Goal: Information Seeking & Learning: Learn about a topic

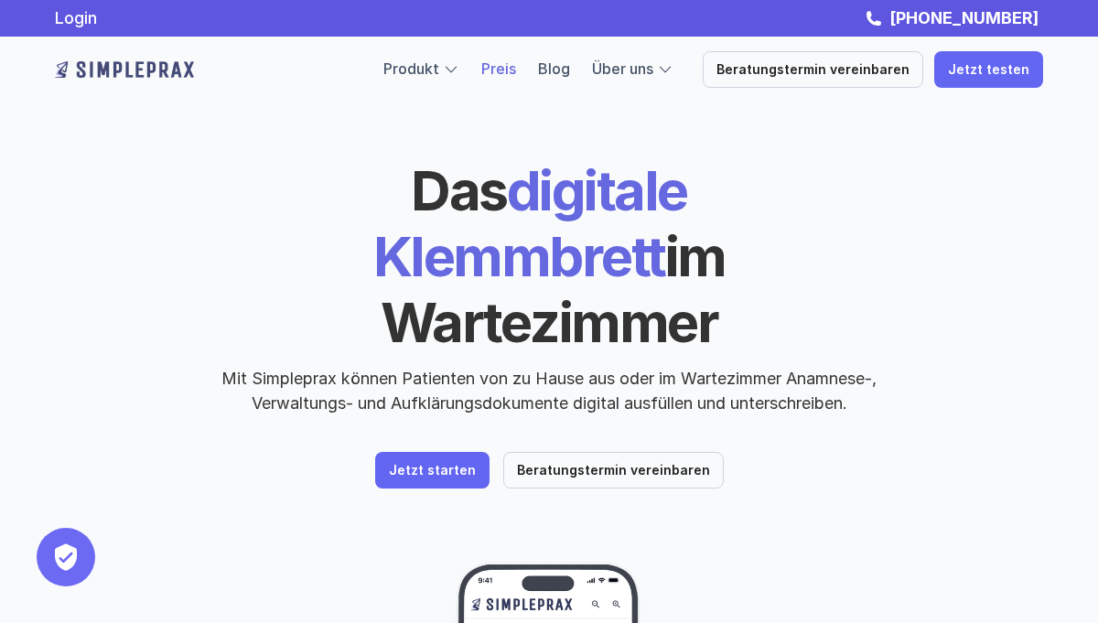
click at [516, 66] on link "Preis" at bounding box center [498, 68] width 35 height 18
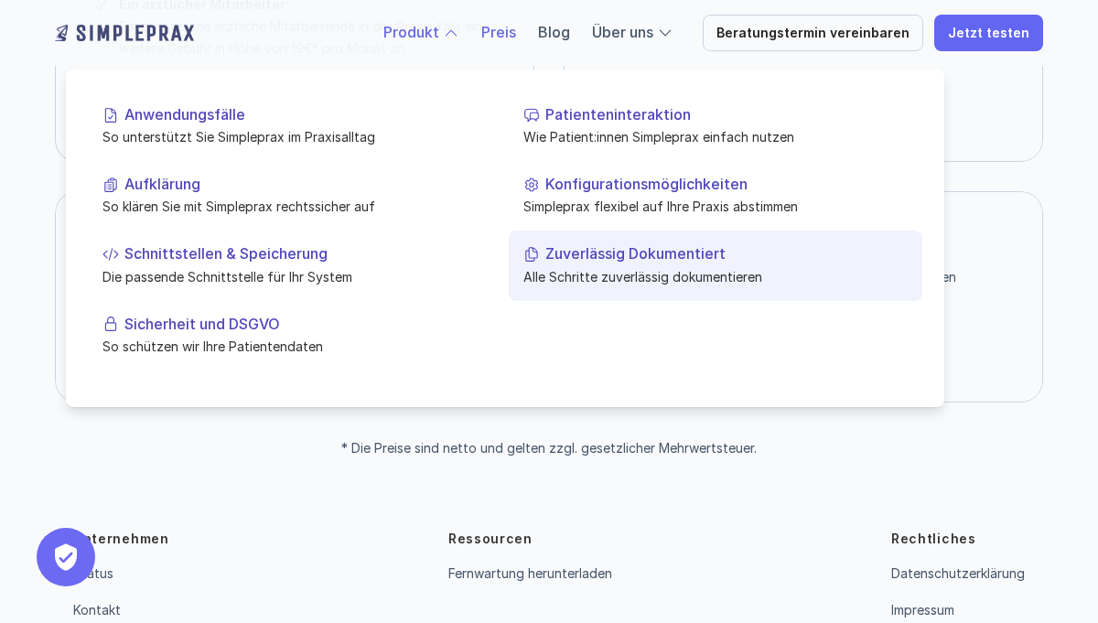
scroll to position [500, 0]
click at [597, 260] on p "Zuverlässig Dokumentiert" at bounding box center [726, 253] width 362 height 17
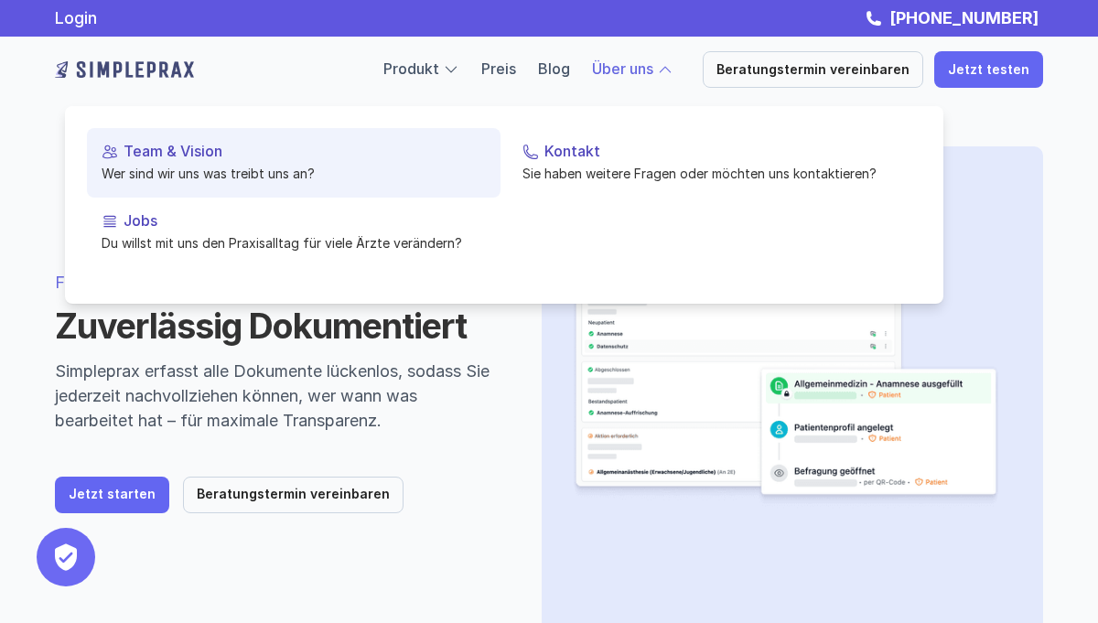
click at [189, 156] on p "Team & Vision" at bounding box center [305, 151] width 362 height 17
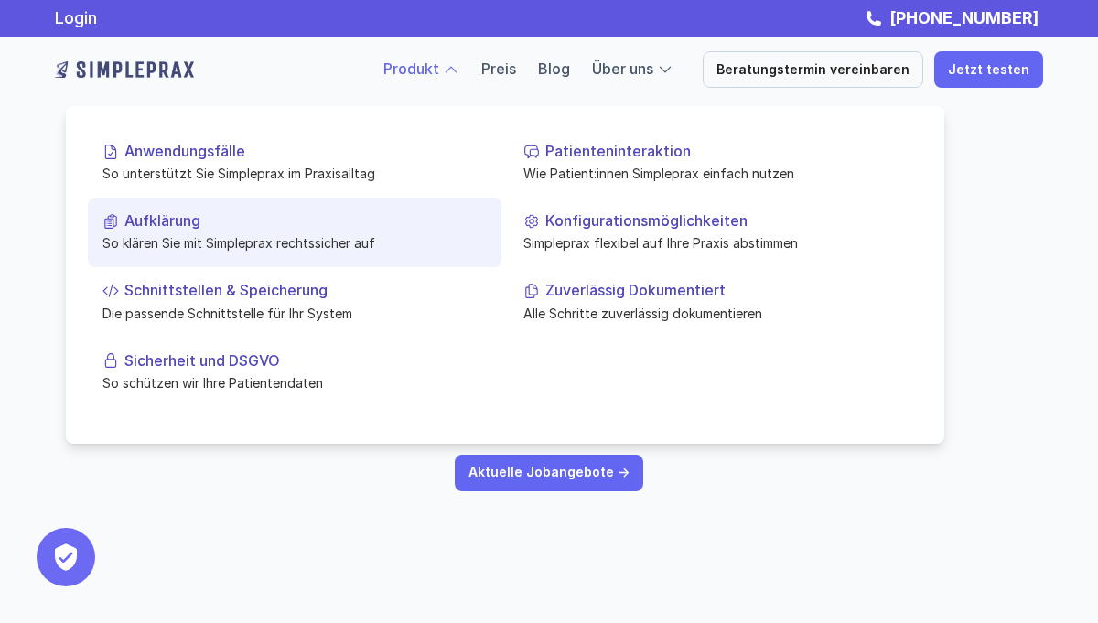
click at [192, 234] on p "So klären Sie mit Simpleprax rechtssicher auf" at bounding box center [294, 242] width 384 height 19
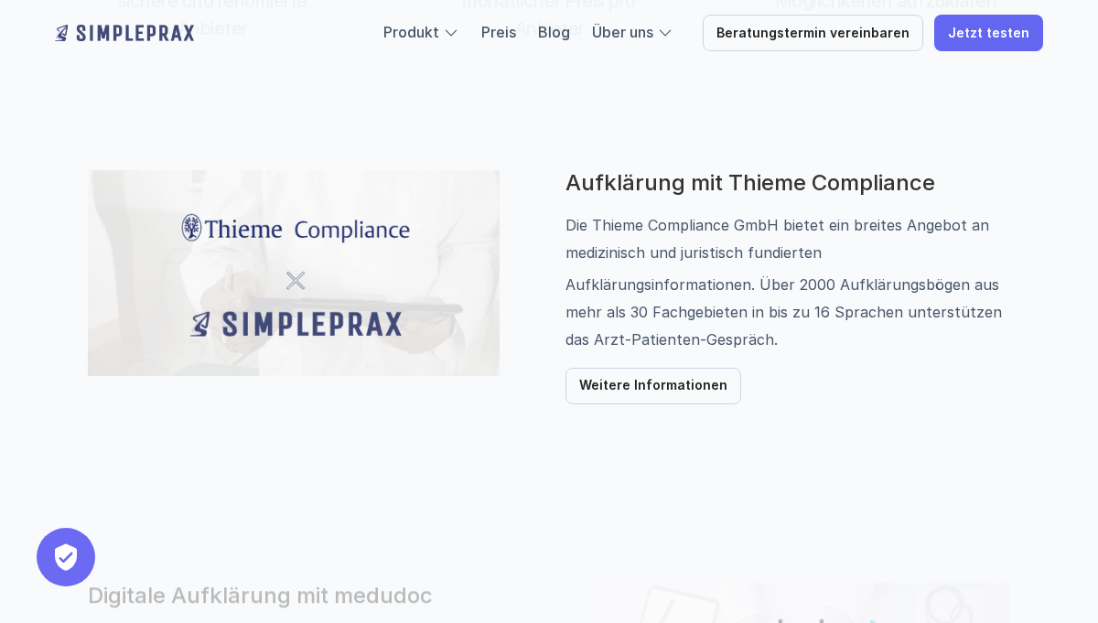
scroll to position [891, 0]
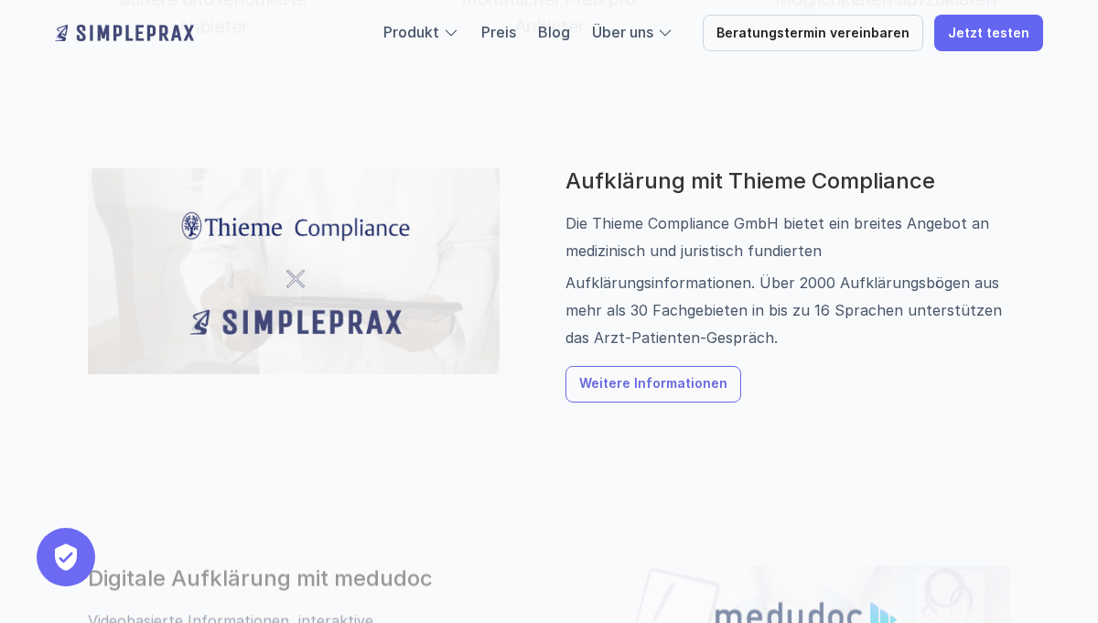
click at [683, 391] on p "Weitere Informationen" at bounding box center [653, 385] width 148 height 16
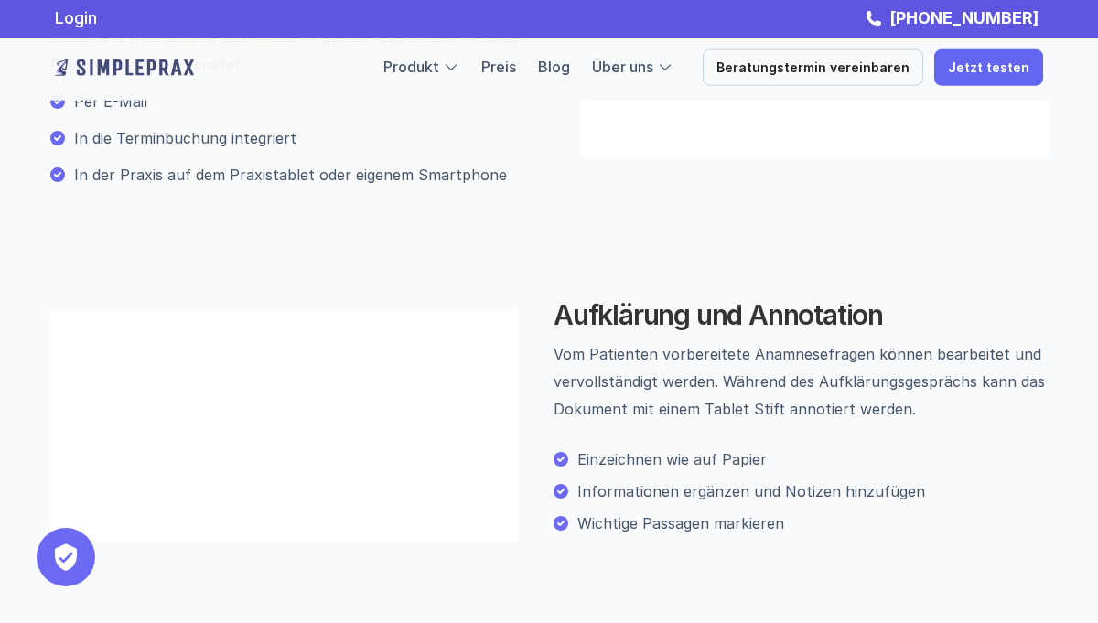
scroll to position [569, 0]
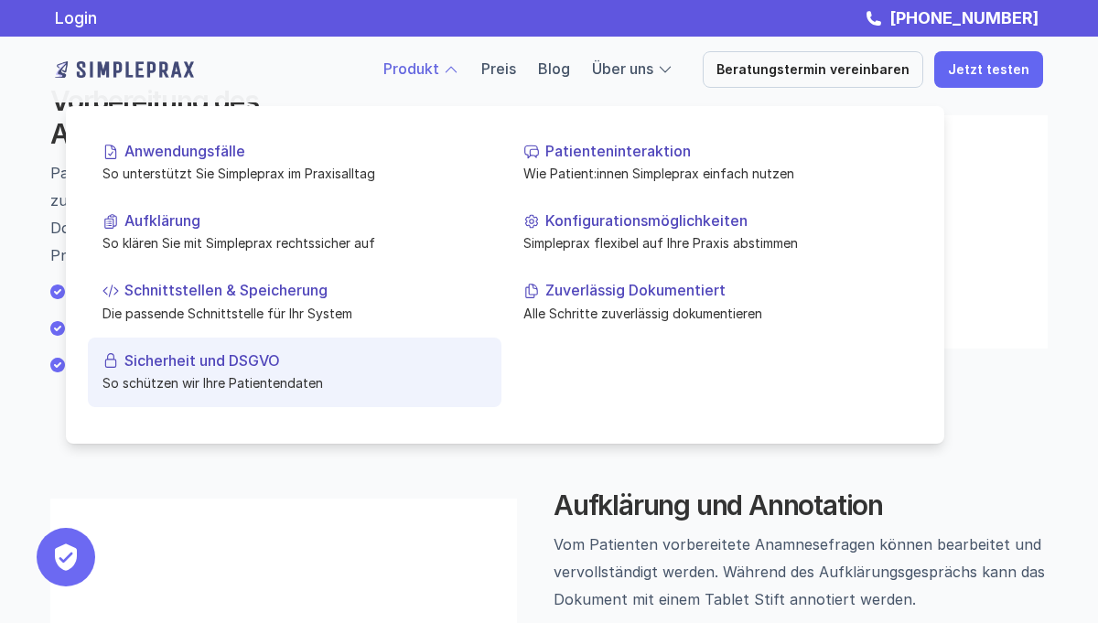
click at [243, 379] on p "So schützen wir Ihre Patientendaten" at bounding box center [294, 382] width 384 height 19
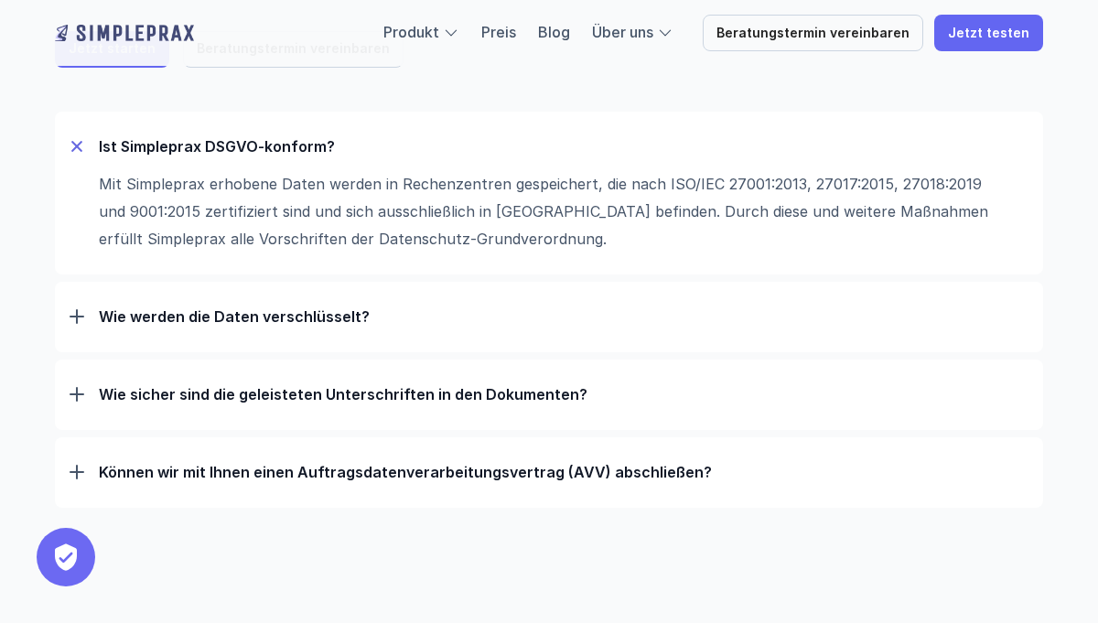
scroll to position [298, 0]
click at [216, 313] on p "Wie werden die Daten verschlüsselt?" at bounding box center [564, 316] width 930 height 18
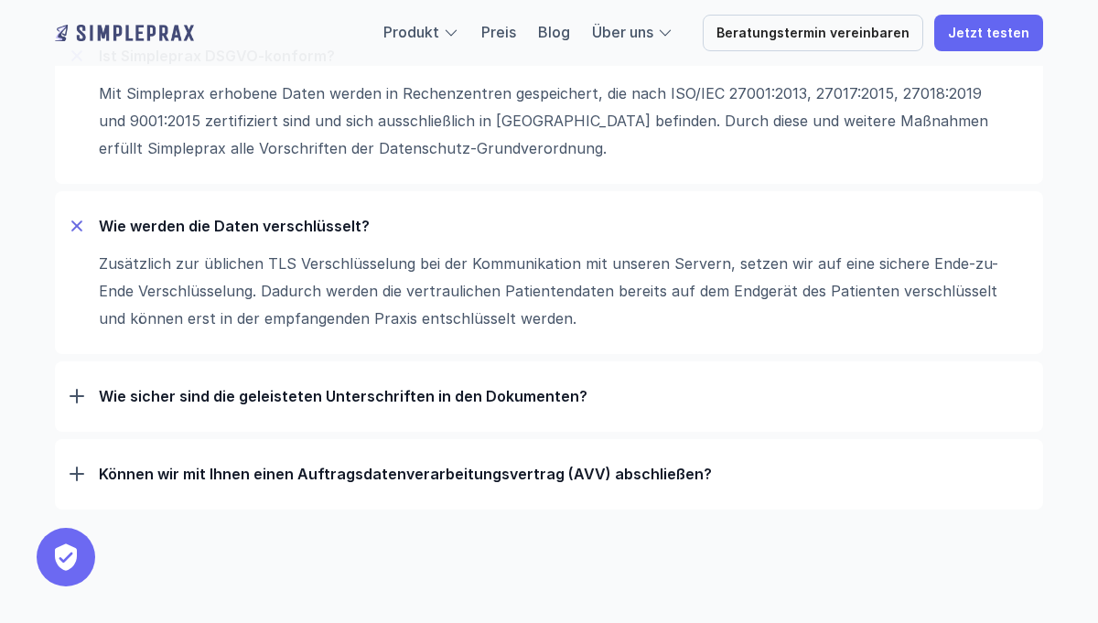
scroll to position [389, 0]
click at [364, 395] on p "Wie sicher sind die geleisteten Unterschriften in den Dokumenten?" at bounding box center [564, 395] width 930 height 18
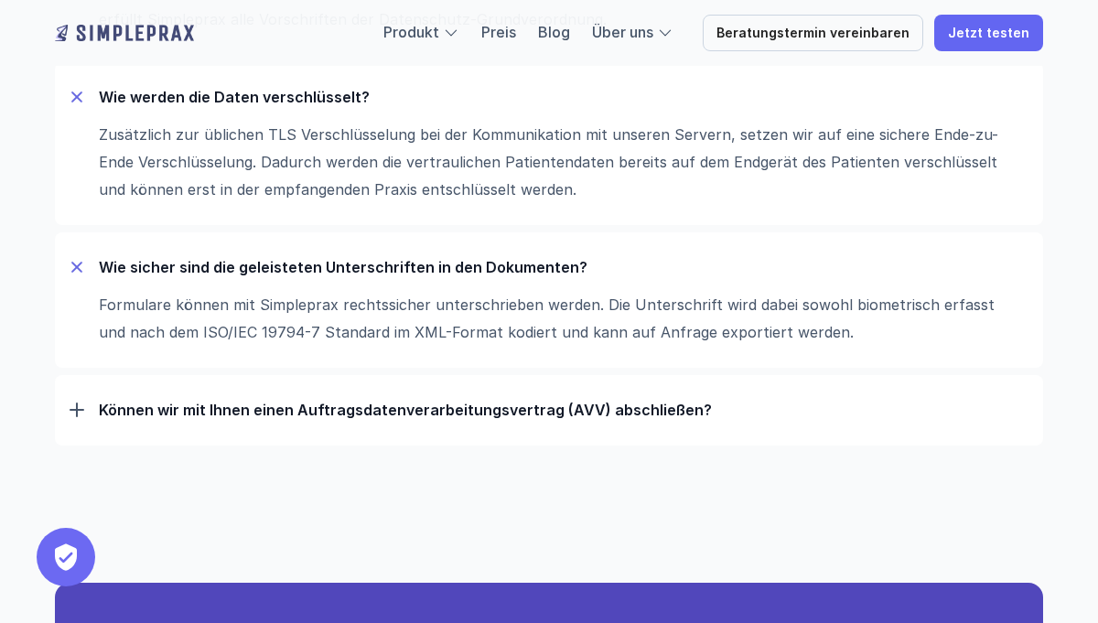
scroll to position [526, 0]
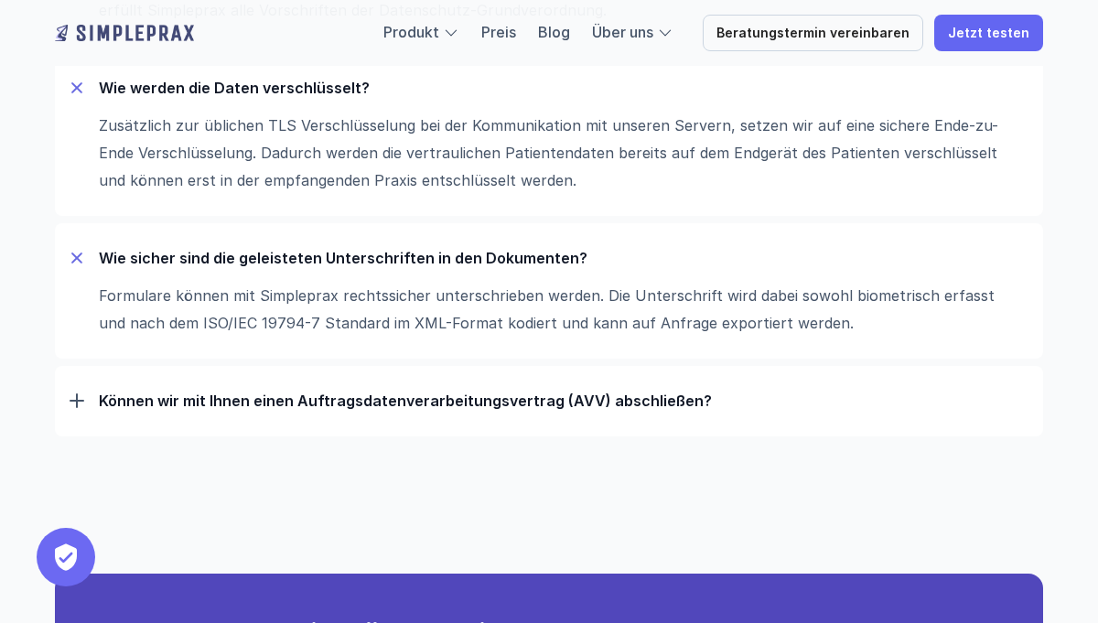
click at [360, 404] on p "Können wir mit Ihnen einen Auftrags­daten­verarbeitungs­vertrag (AVV) abschließ…" at bounding box center [564, 401] width 930 height 18
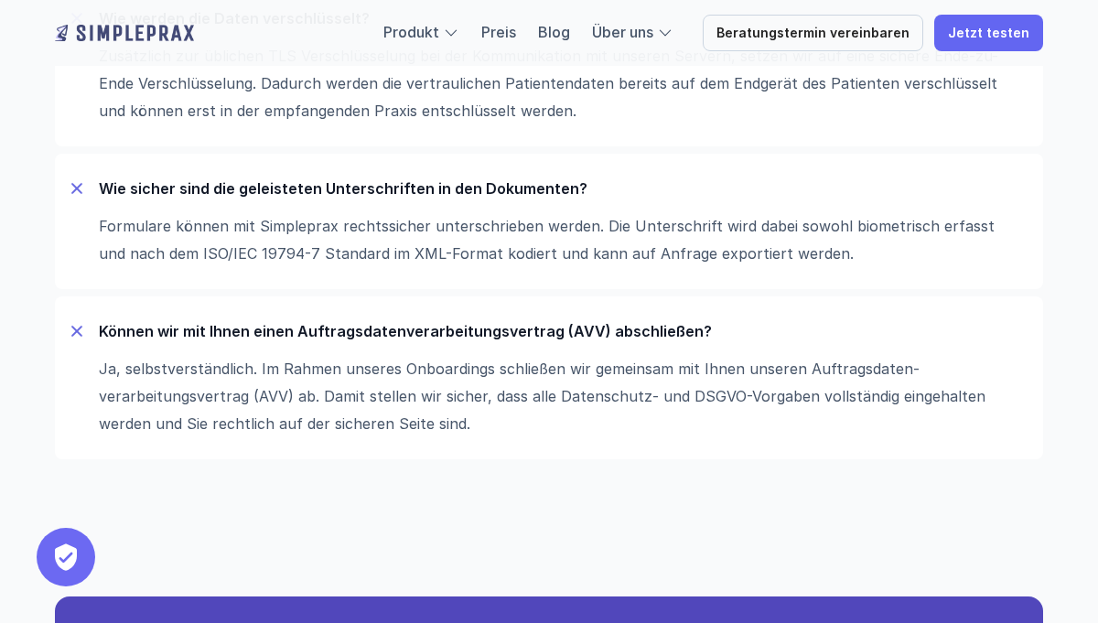
scroll to position [597, 0]
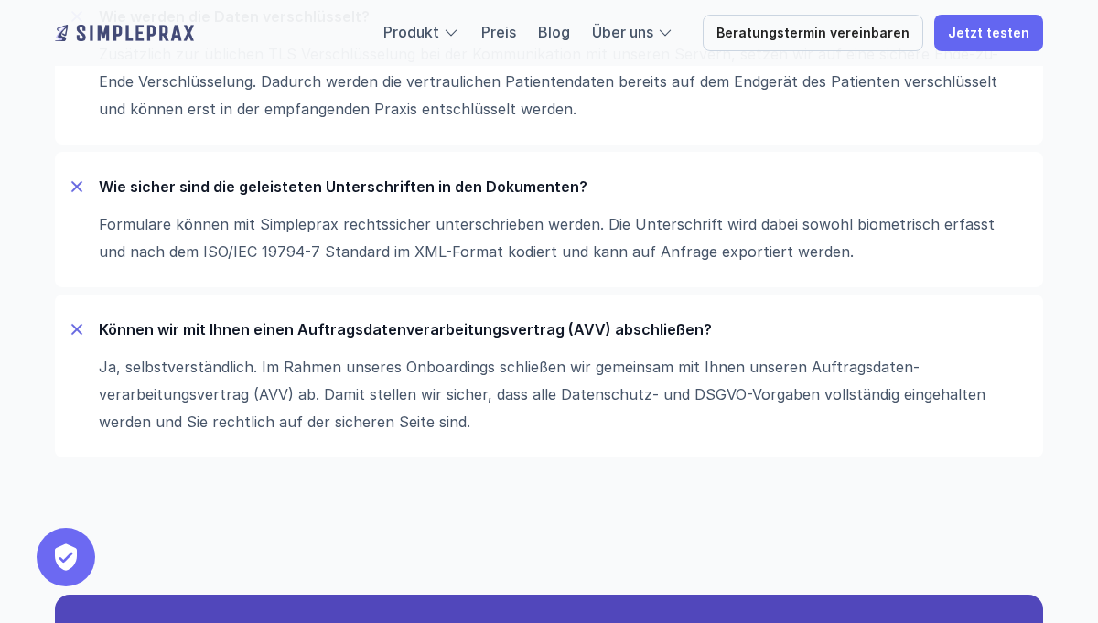
drag, startPoint x: 373, startPoint y: 426, endPoint x: 57, endPoint y: 322, distance: 333.3
click at [57, 322] on div "Können wir mit Ihnen einen Auftrags­daten­verarbeitungs­vertrag (AVV) abschließ…" at bounding box center [549, 376] width 988 height 163
drag, startPoint x: 358, startPoint y: 421, endPoint x: 303, endPoint y: 418, distance: 55.0
click at [303, 418] on p "Ja, selbstverständlich. Im Rahmen unseres Onboardings schließen wir gemeinsam m…" at bounding box center [554, 394] width 911 height 82
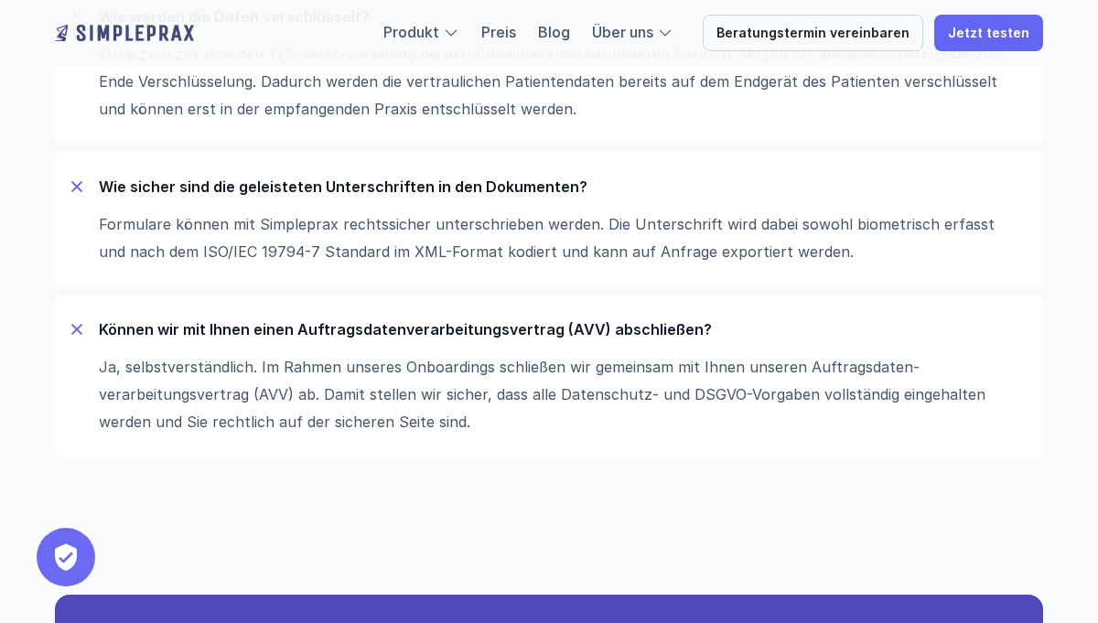
drag, startPoint x: 116, startPoint y: 331, endPoint x: 202, endPoint y: 385, distance: 101.5
click at [202, 385] on div "Können wir mit Ihnen einen Auftrags­daten­verarbeitungs­vertrag (AVV) abschließ…" at bounding box center [549, 376] width 988 height 163
click at [260, 402] on p "Ja, selbstverständlich. Im Rahmen unseres Onboardings schließen wir gemeinsam m…" at bounding box center [554, 394] width 911 height 82
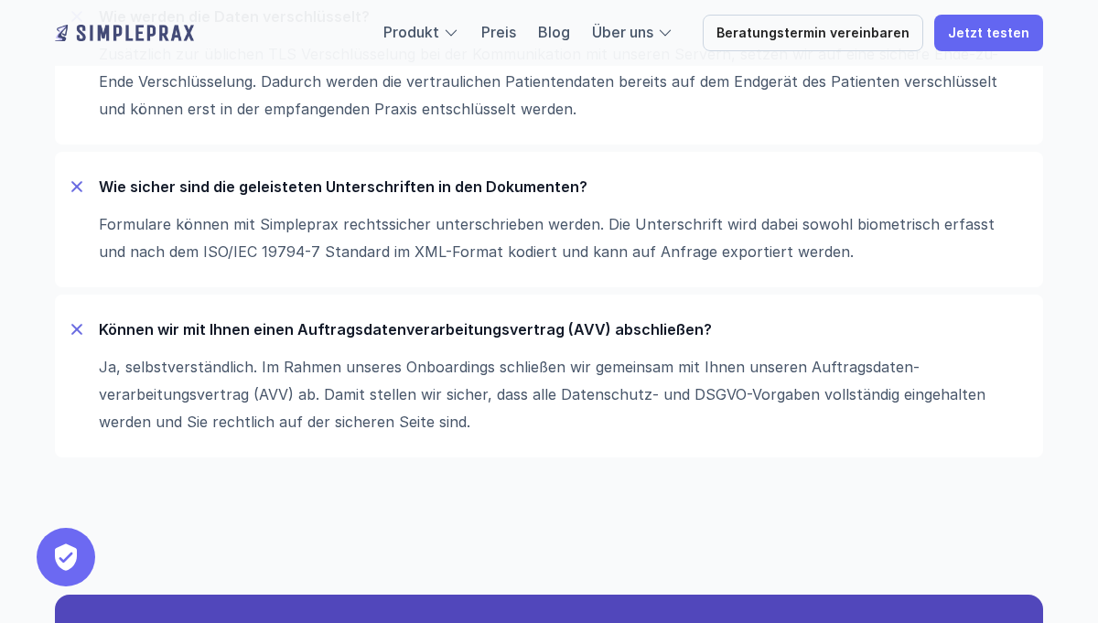
drag, startPoint x: 365, startPoint y: 421, endPoint x: 159, endPoint y: 331, distance: 224.5
click at [159, 331] on div "Können wir mit Ihnen einen Auftrags­daten­verarbeitungs­vertrag (AVV) abschließ…" at bounding box center [549, 376] width 988 height 163
drag, startPoint x: 99, startPoint y: 327, endPoint x: 377, endPoint y: 420, distance: 293.4
click at [377, 420] on div "Können wir mit Ihnen einen Auftrags­daten­verarbeitungs­vertrag (AVV) abschließ…" at bounding box center [549, 376] width 988 height 163
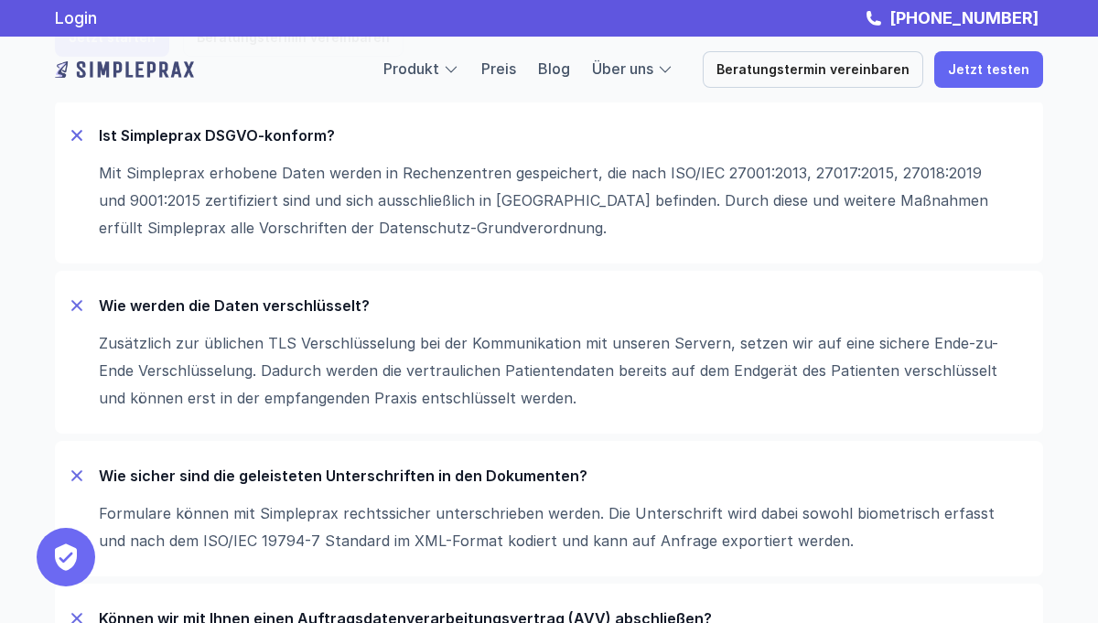
scroll to position [0, 0]
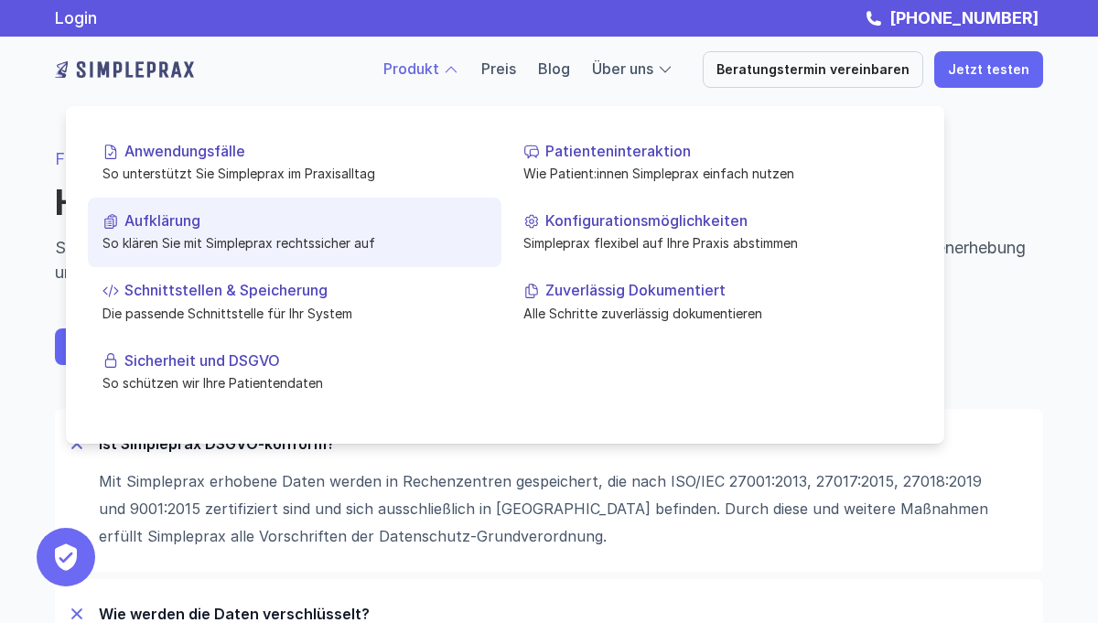
click at [215, 242] on p "So klären Sie mit Simpleprax rechtssicher auf" at bounding box center [294, 242] width 384 height 19
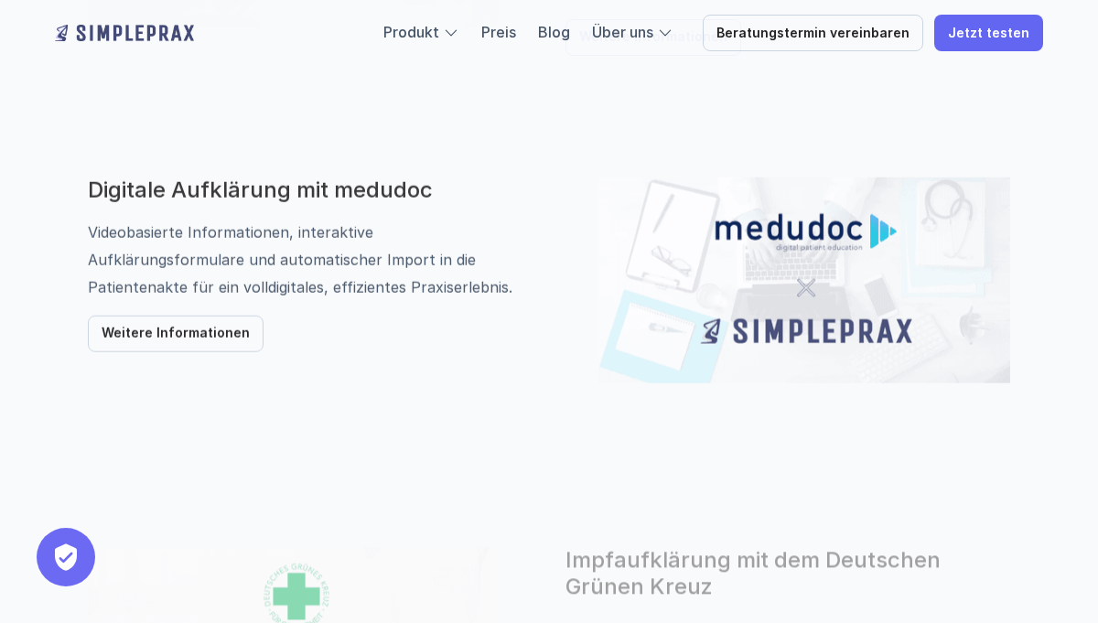
scroll to position [1242, 0]
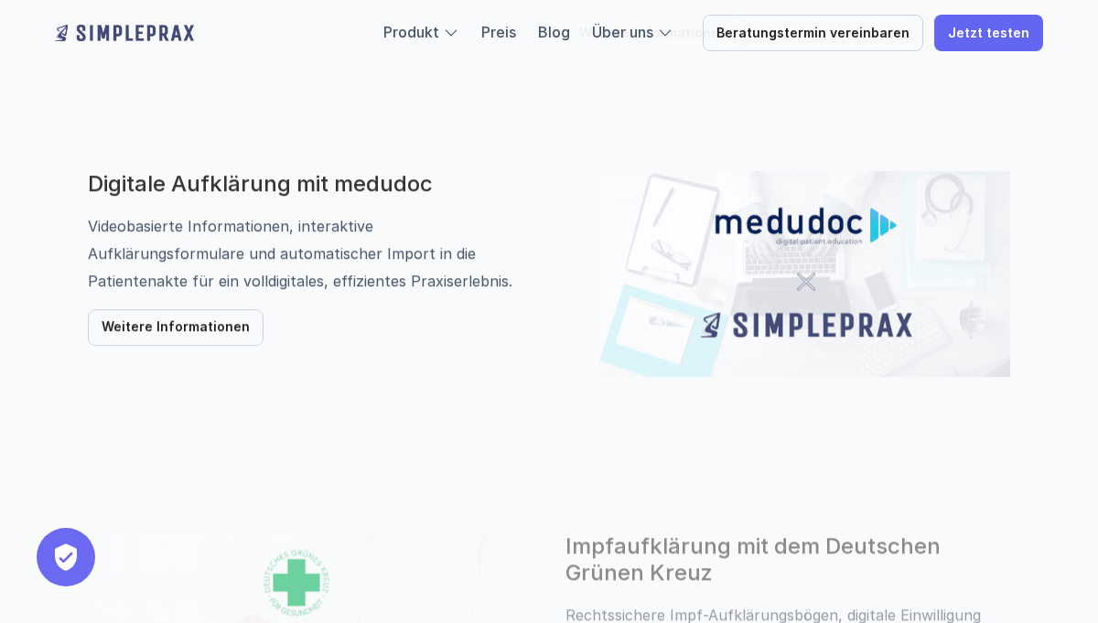
click at [195, 330] on p "Weitere Informationen" at bounding box center [176, 328] width 148 height 16
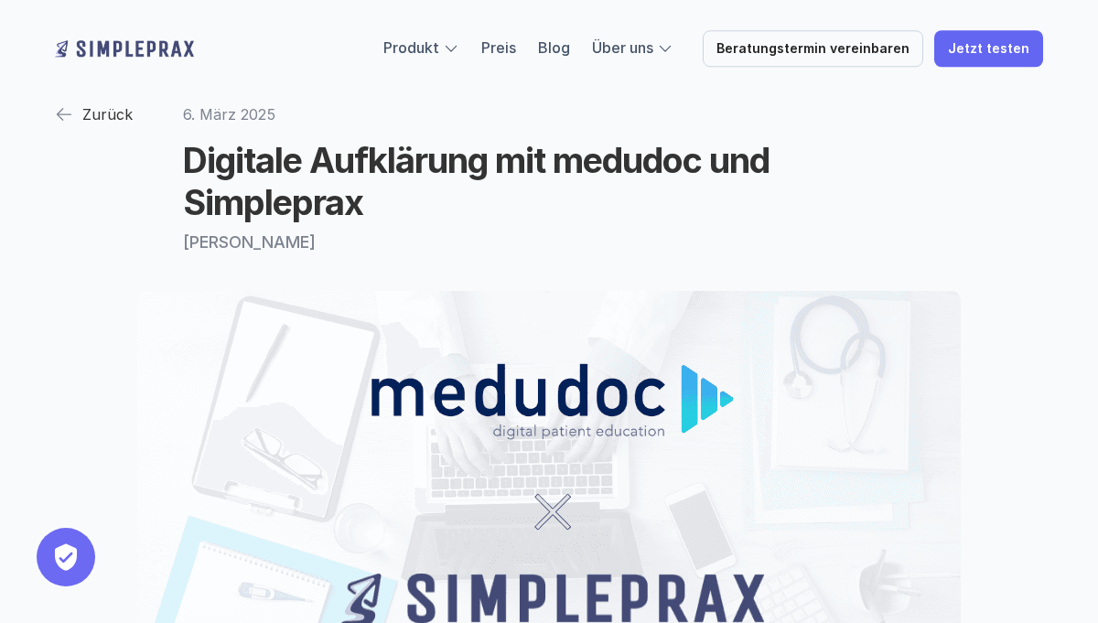
scroll to position [34, 0]
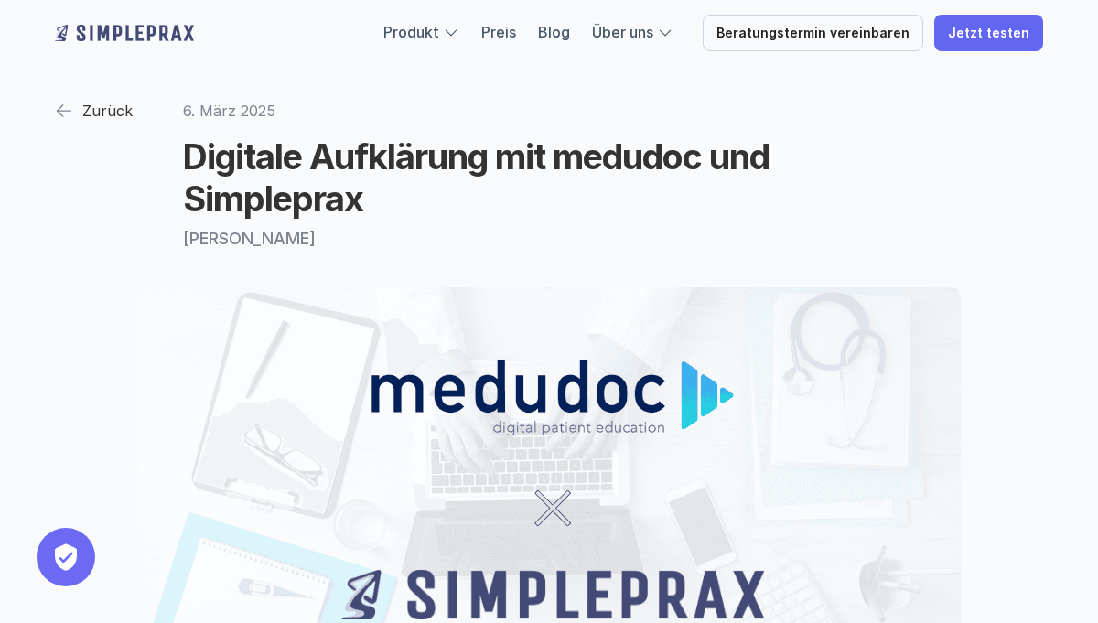
click at [102, 114] on p "Zurück" at bounding box center [107, 110] width 50 height 27
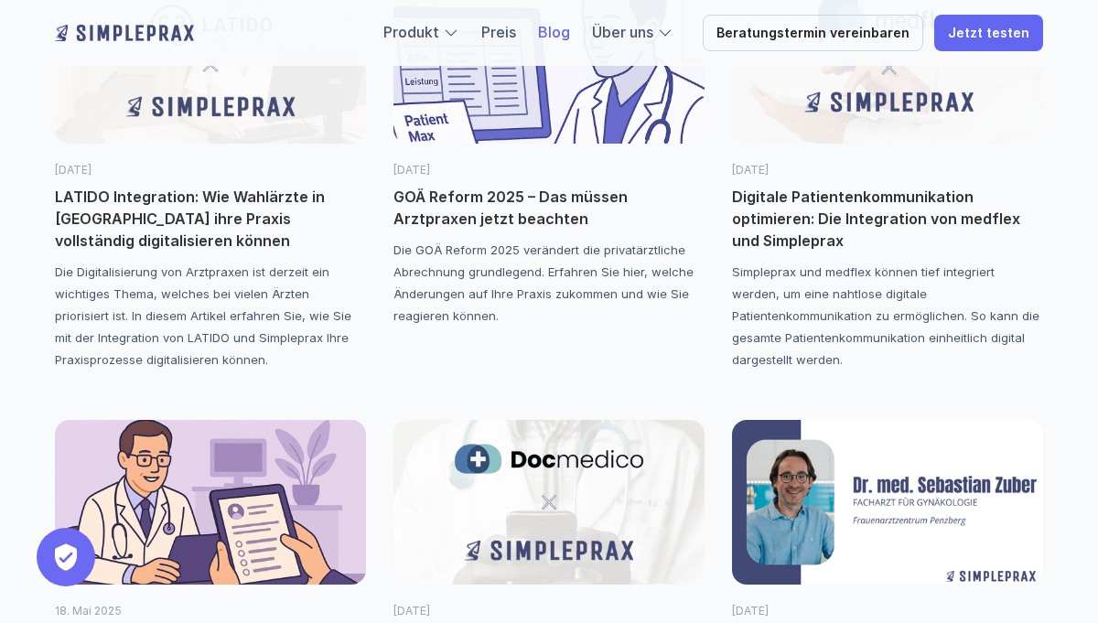
scroll to position [764, 0]
click at [497, 280] on p "Die GOÄ Reform 2025 verändert die privatärztliche Abrechnung grundlegend. Erfah…" at bounding box center [548, 282] width 311 height 88
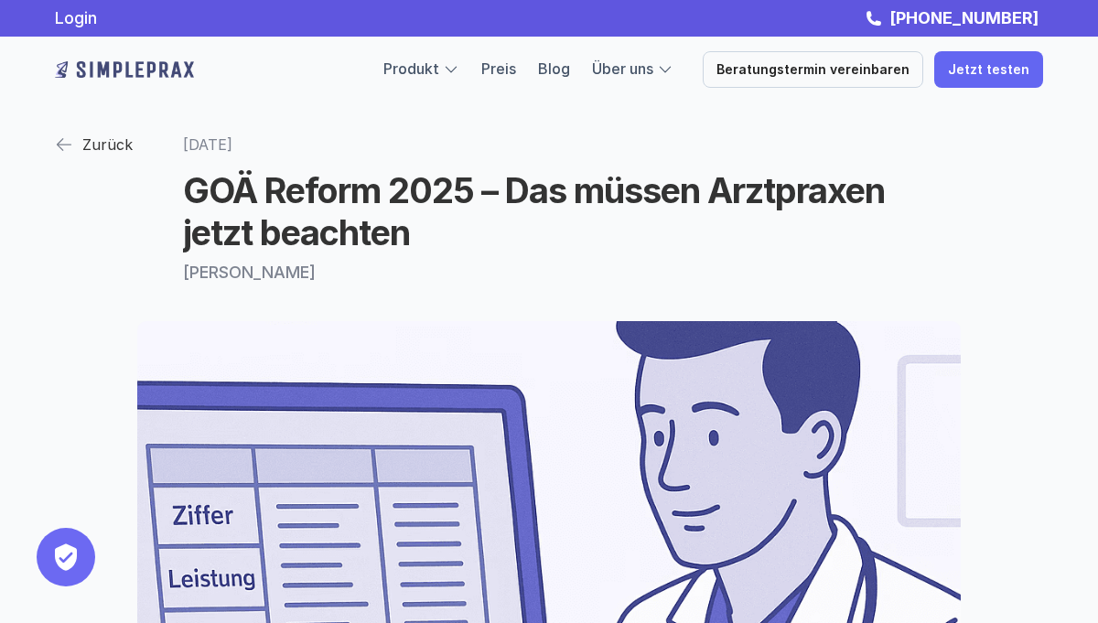
click at [84, 142] on p "Zurück" at bounding box center [107, 144] width 50 height 27
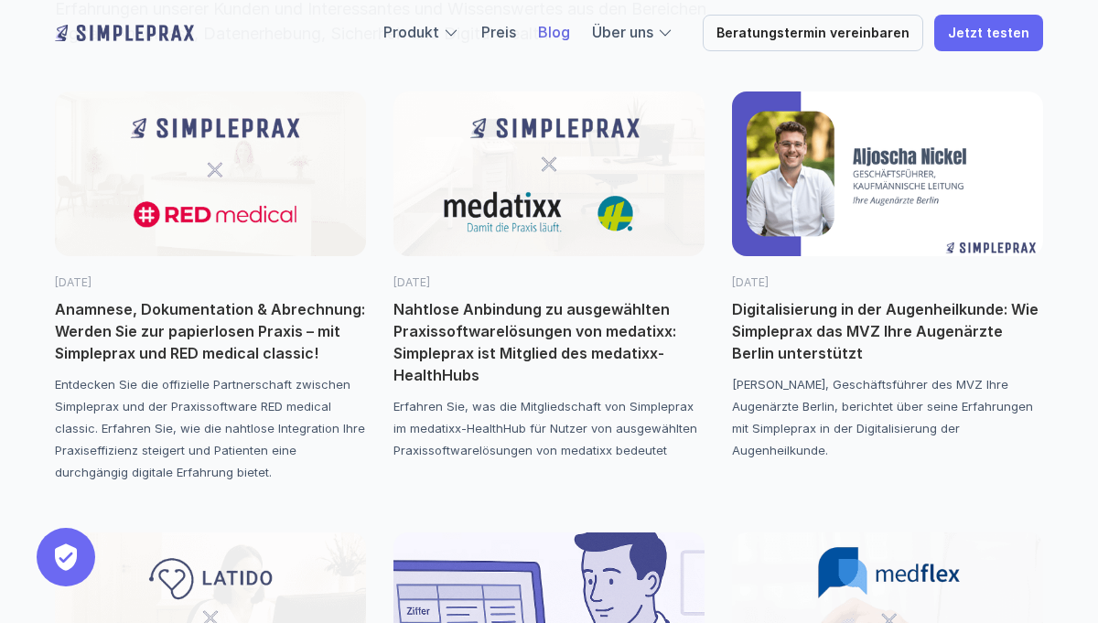
scroll to position [211, 0]
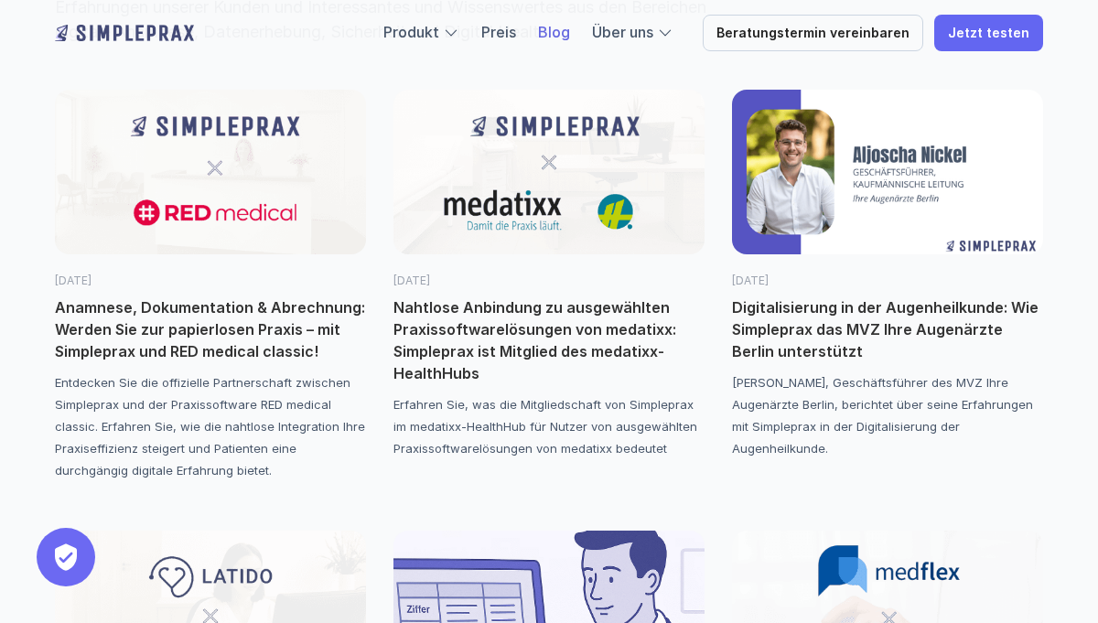
click at [523, 419] on p "Erfahren Sie, was die Mitgliedschaft von Simpleprax im medatixx-HealthHub für N…" at bounding box center [548, 426] width 311 height 66
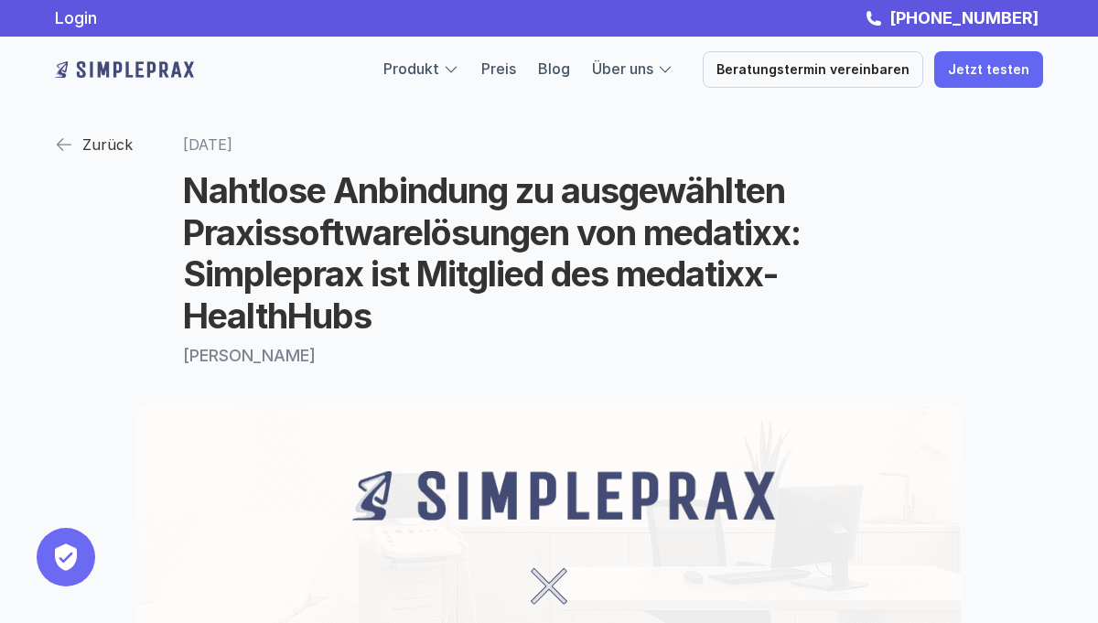
scroll to position [211, 0]
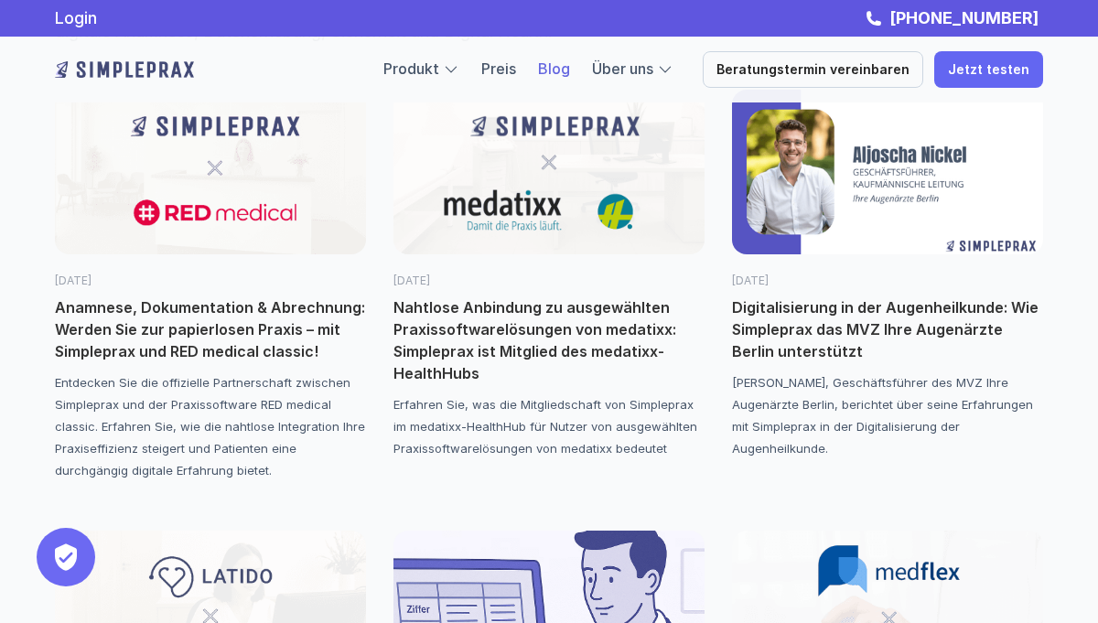
click at [200, 343] on p "Anamnese, Dokumentation & Abrechnung: Werden Sie zur papierlosen Praxis – mit S…" at bounding box center [210, 329] width 311 height 66
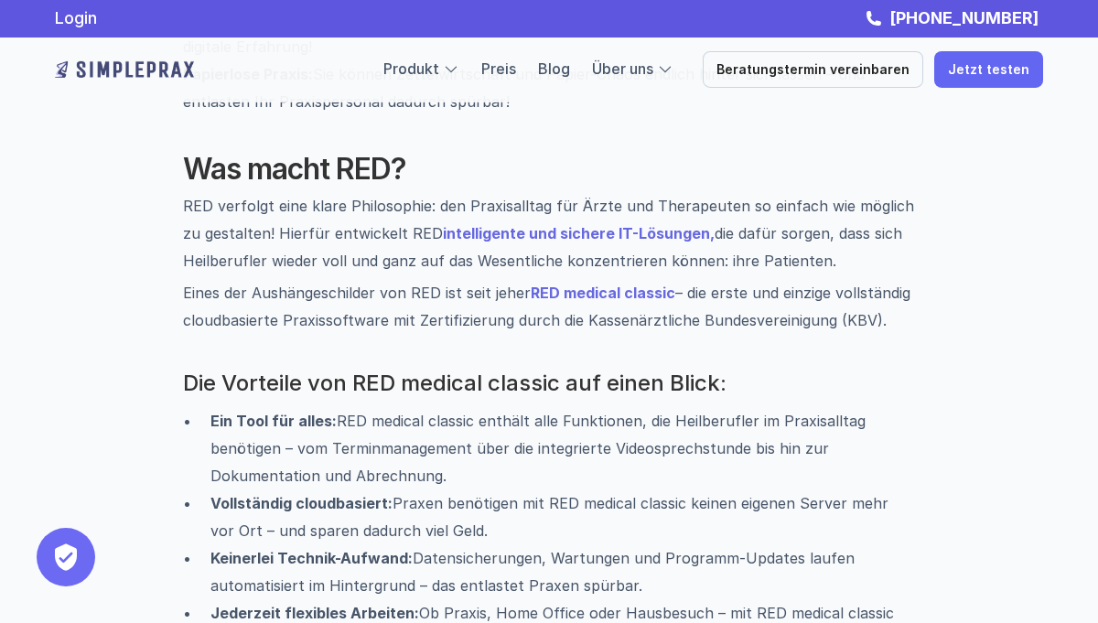
scroll to position [1150, 0]
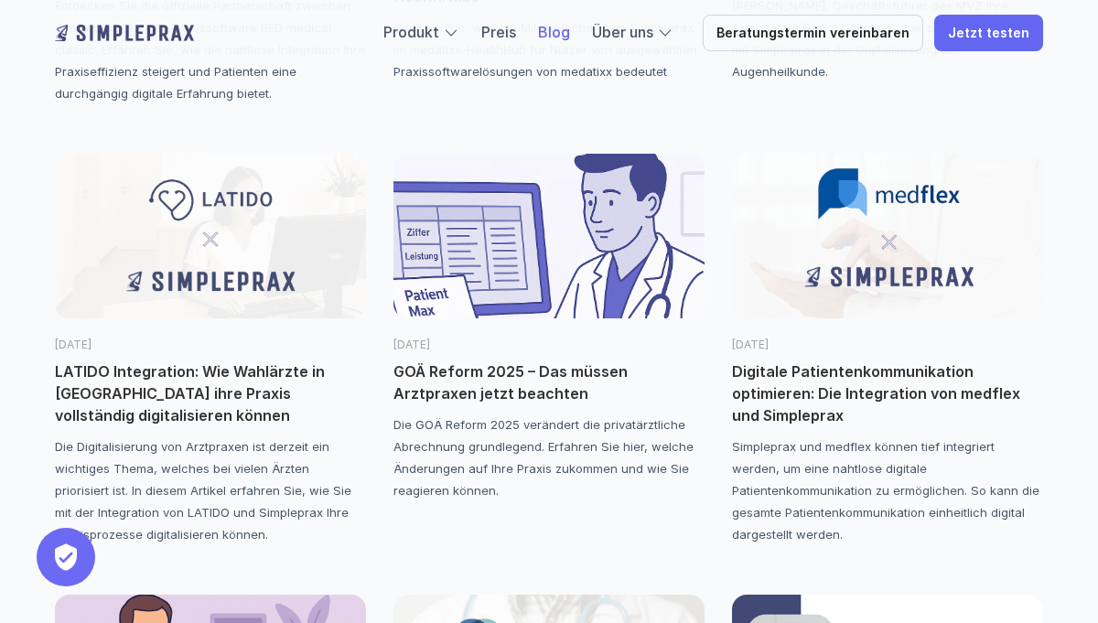
scroll to position [590, 0]
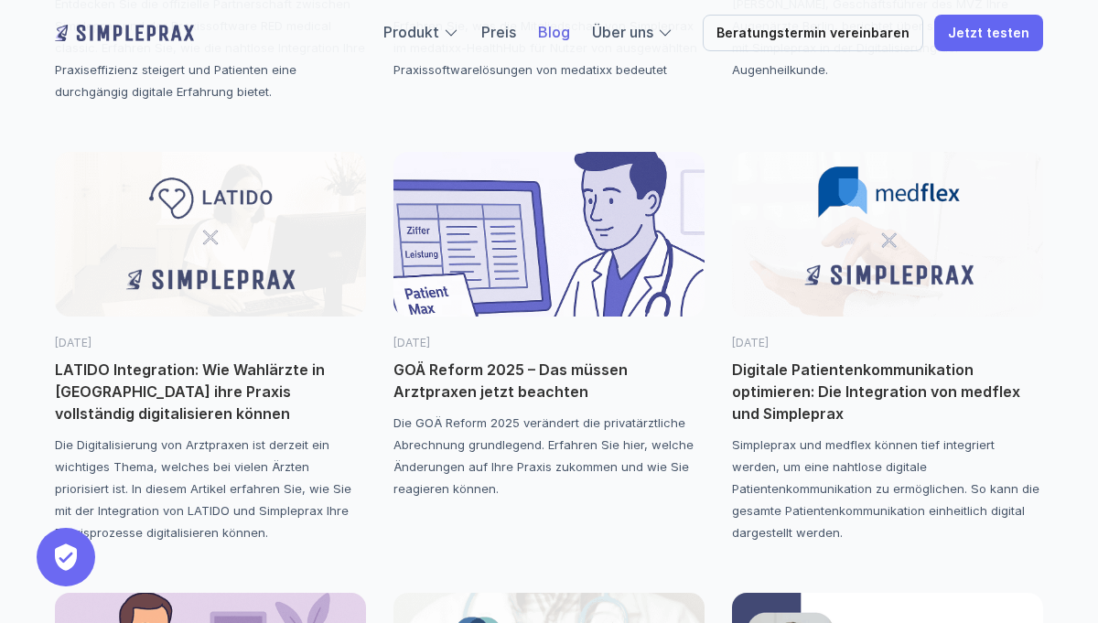
click at [172, 401] on p "LATIDO Integration: Wie Wahlärzte in [GEOGRAPHIC_DATA] ihre Praxis vollständig …" at bounding box center [210, 392] width 311 height 66
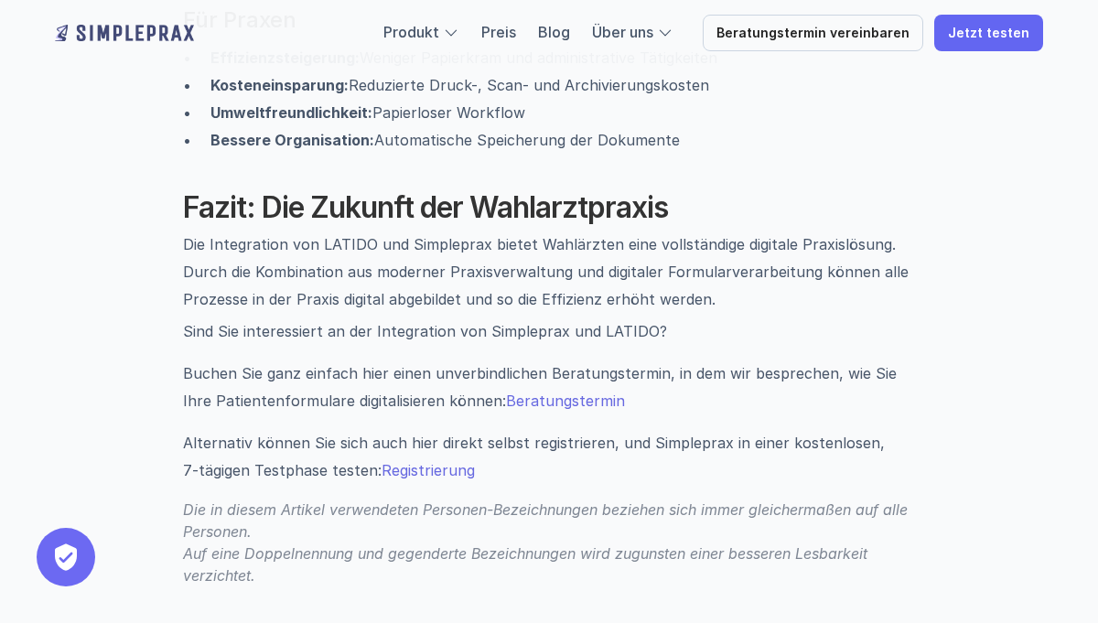
scroll to position [2878, 0]
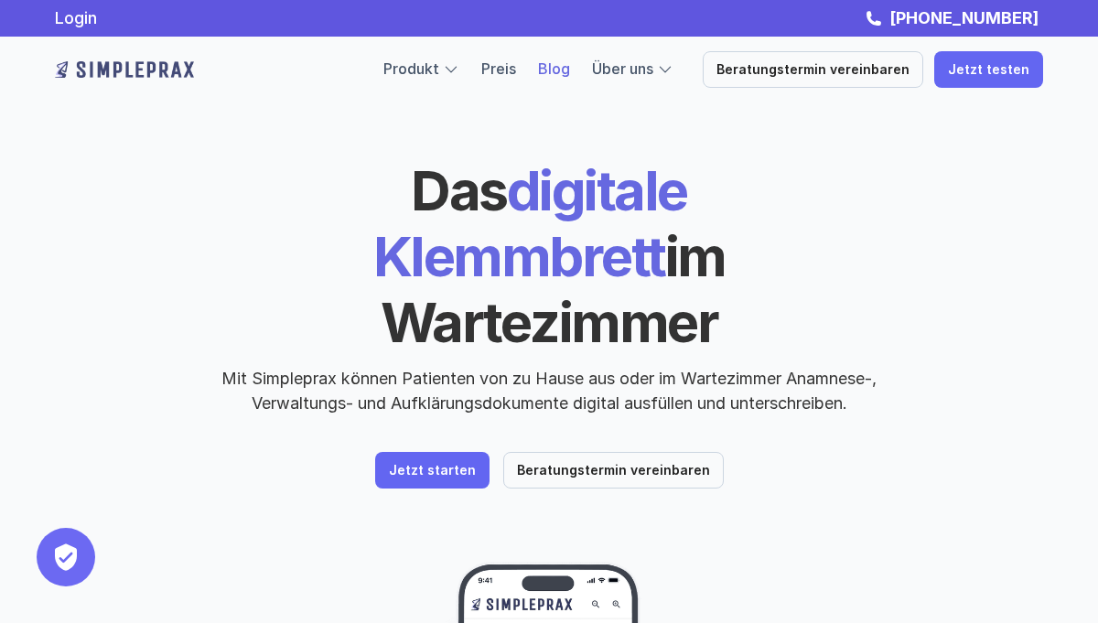
click at [570, 64] on link "Blog" at bounding box center [554, 68] width 32 height 18
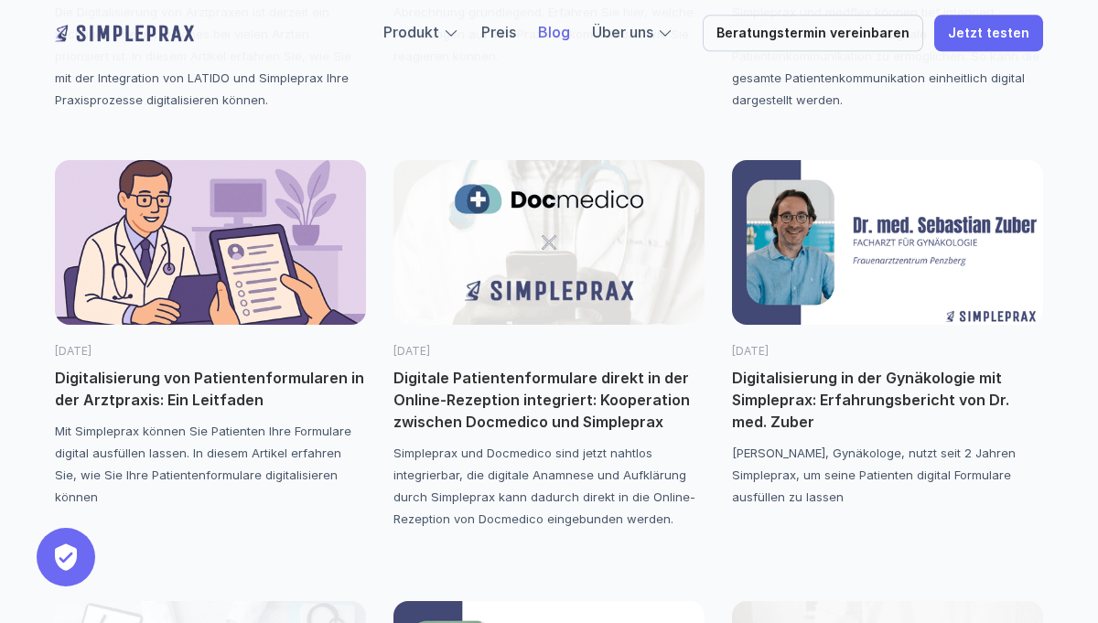
scroll to position [1028, 0]
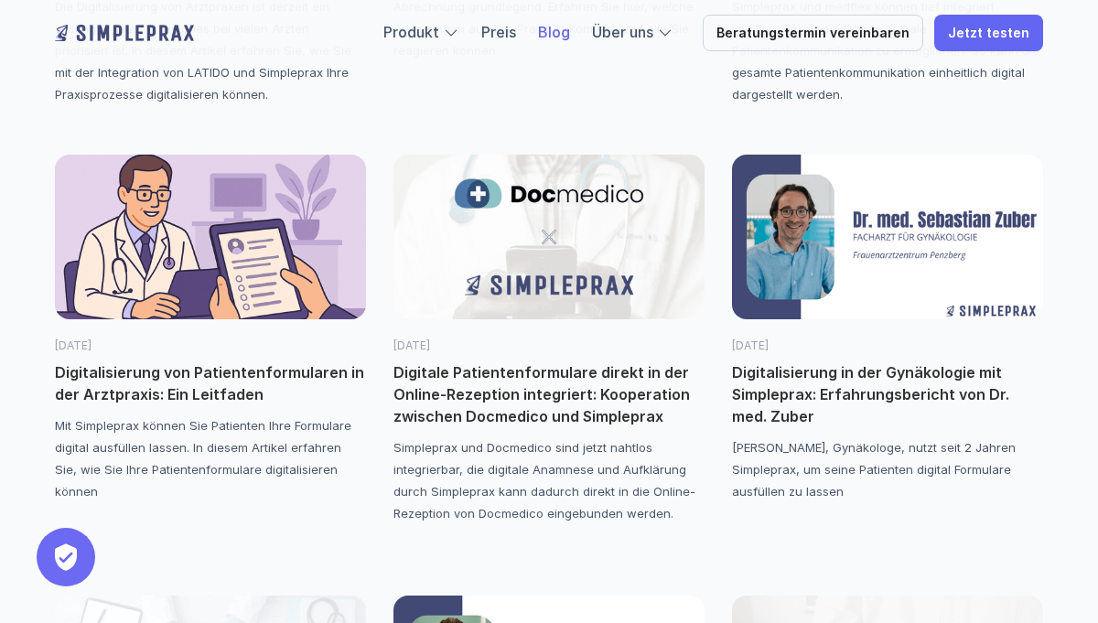
click at [524, 483] on p "Simpleprax und Docmedico sind jetzt nahtlos integrierbar, die digitale Anamnese…" at bounding box center [548, 480] width 311 height 88
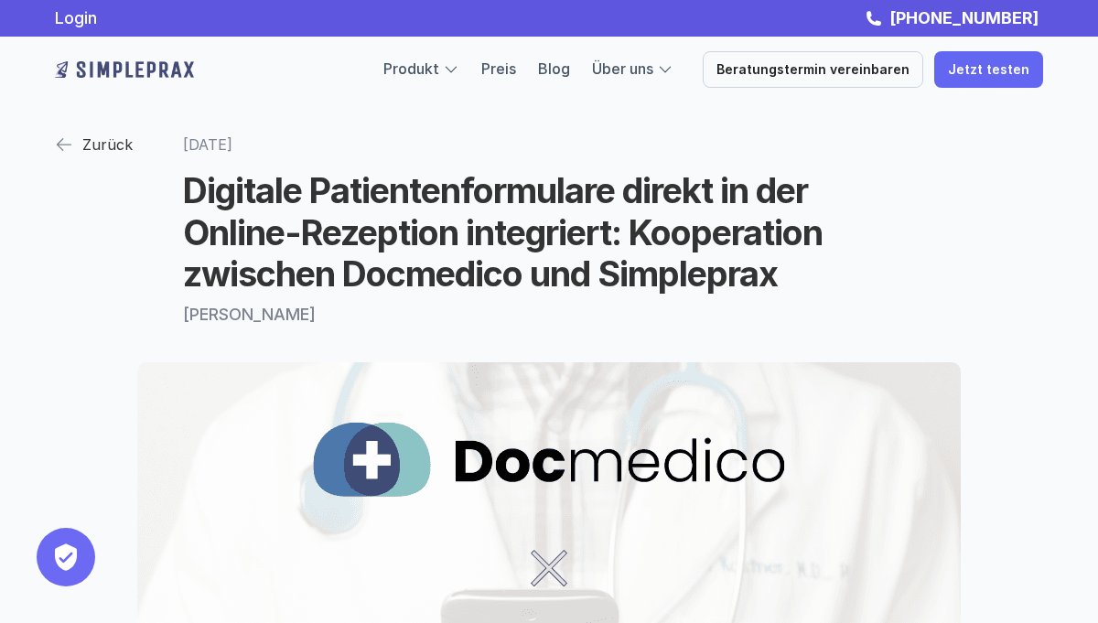
click at [92, 145] on p "Zurück" at bounding box center [107, 144] width 50 height 27
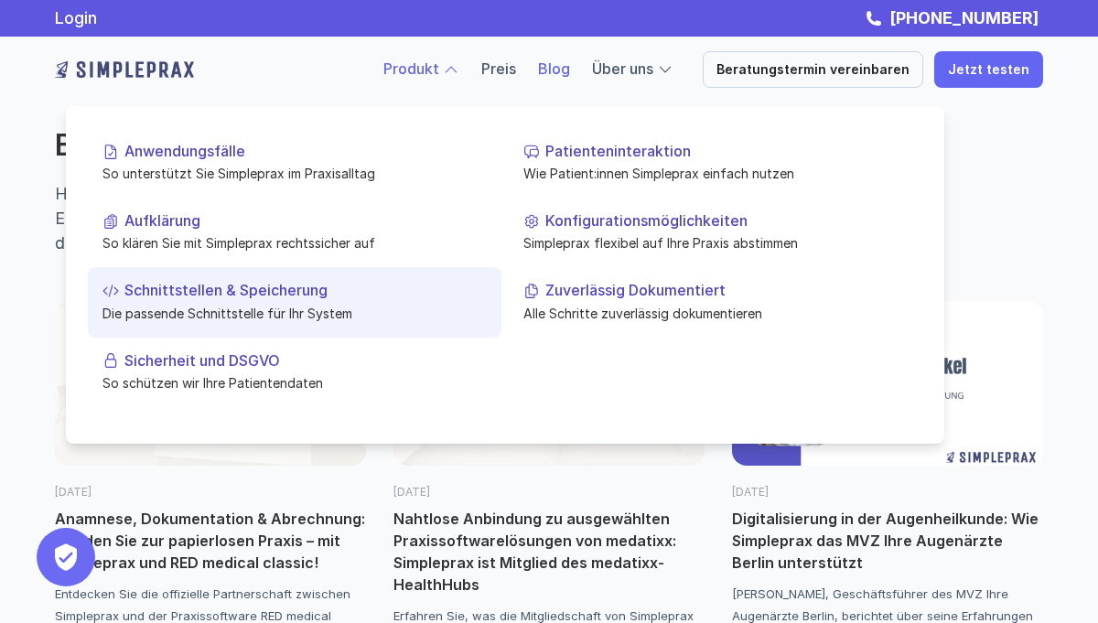
click at [208, 310] on p "Die passende Schnittstelle für Ihr System" at bounding box center [294, 312] width 384 height 19
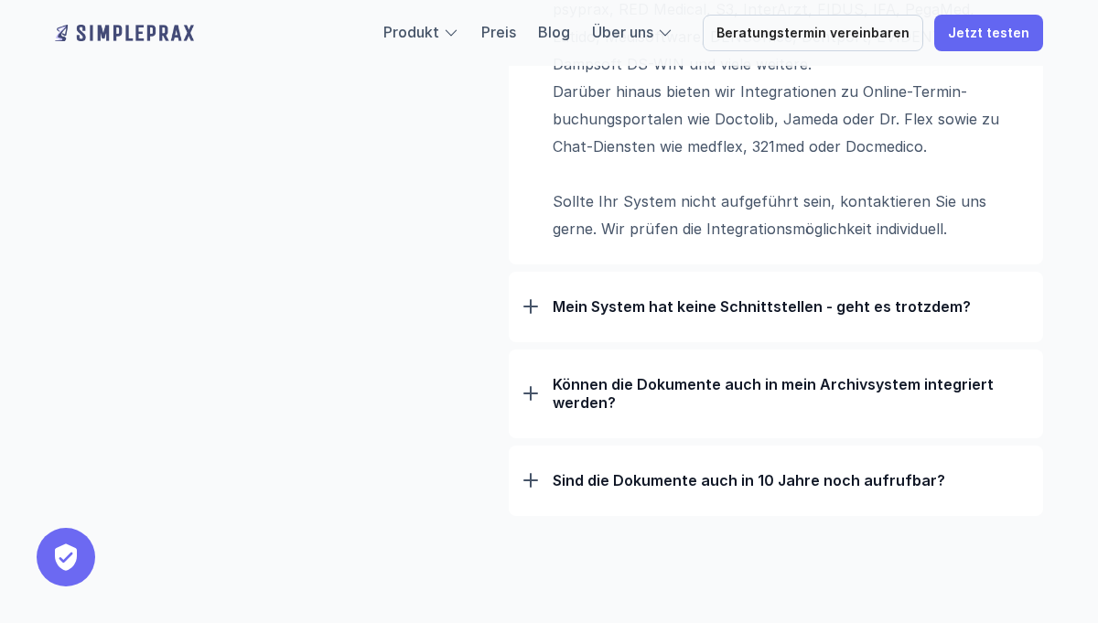
scroll to position [1611, 0]
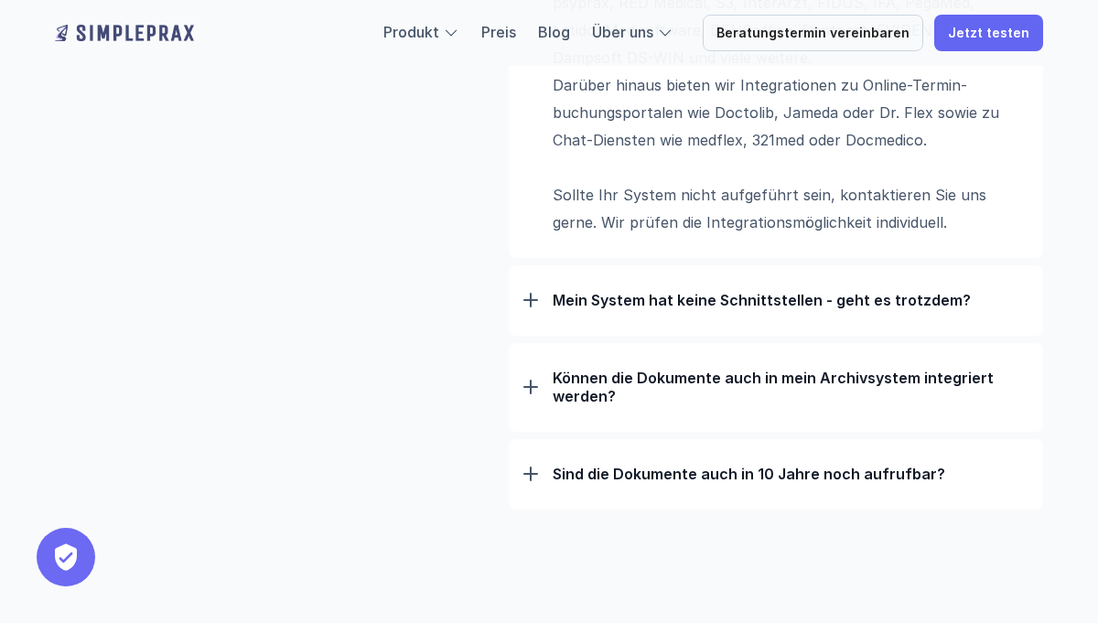
click at [674, 393] on p "Können die Dokumente auch in mein Archivsystem integriert werden?" at bounding box center [791, 387] width 476 height 37
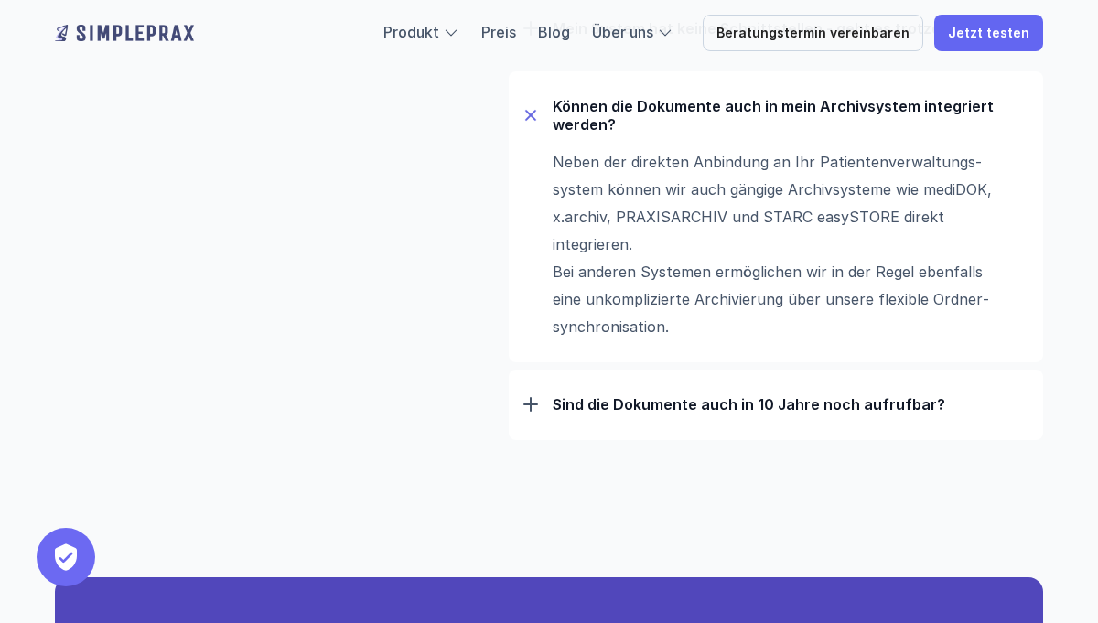
scroll to position [1885, 0]
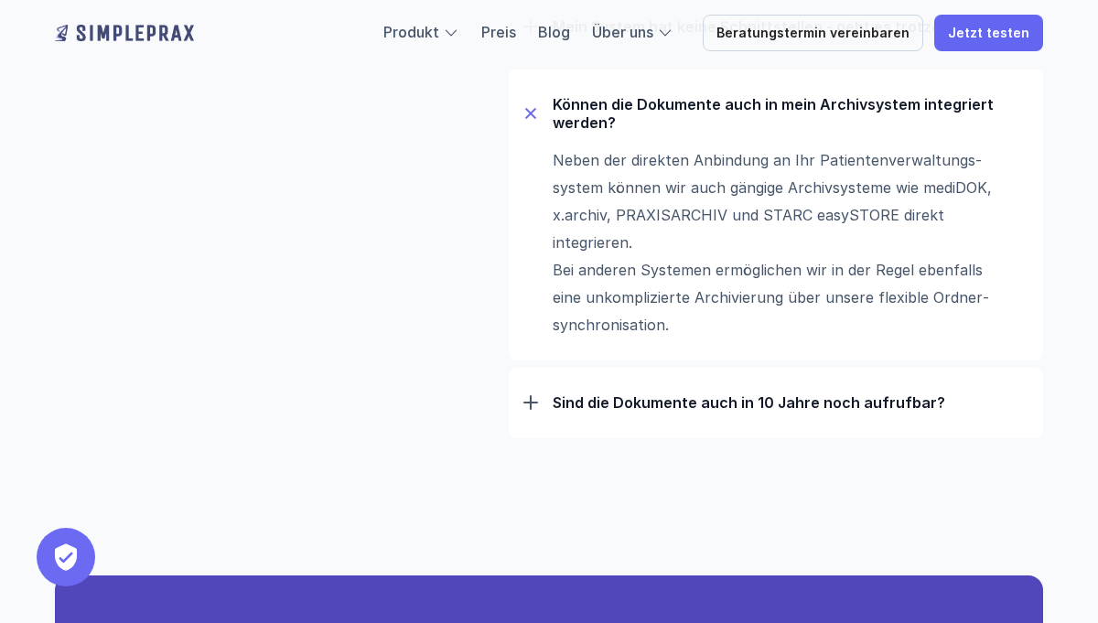
click at [600, 399] on p "Sind die Dokumente auch in 10 Jahre noch aufrufbar?" at bounding box center [791, 402] width 476 height 18
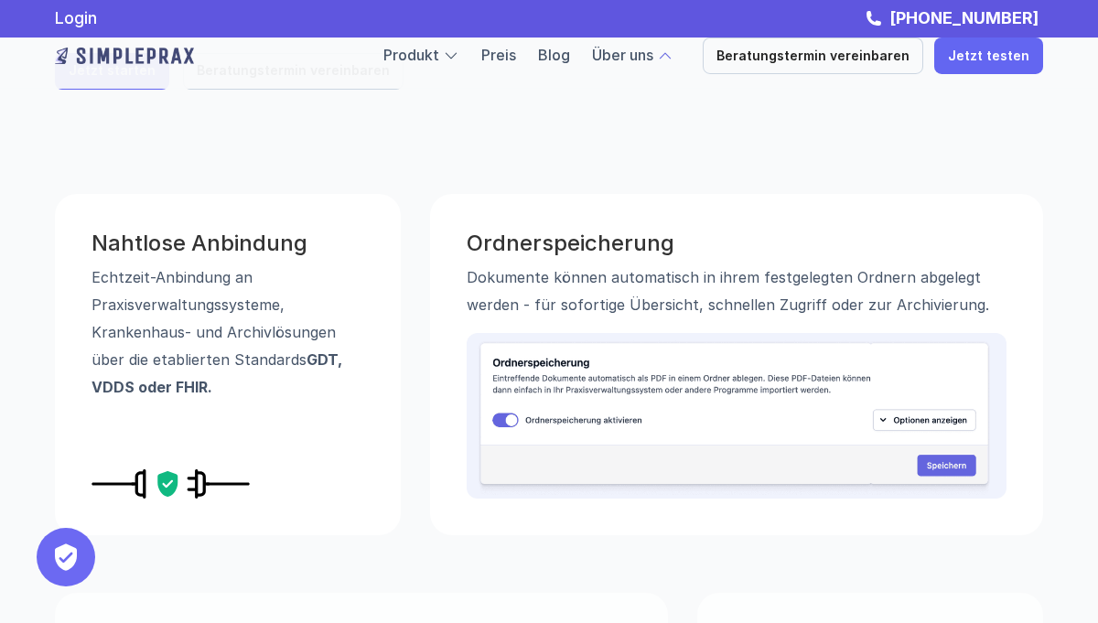
scroll to position [102, 0]
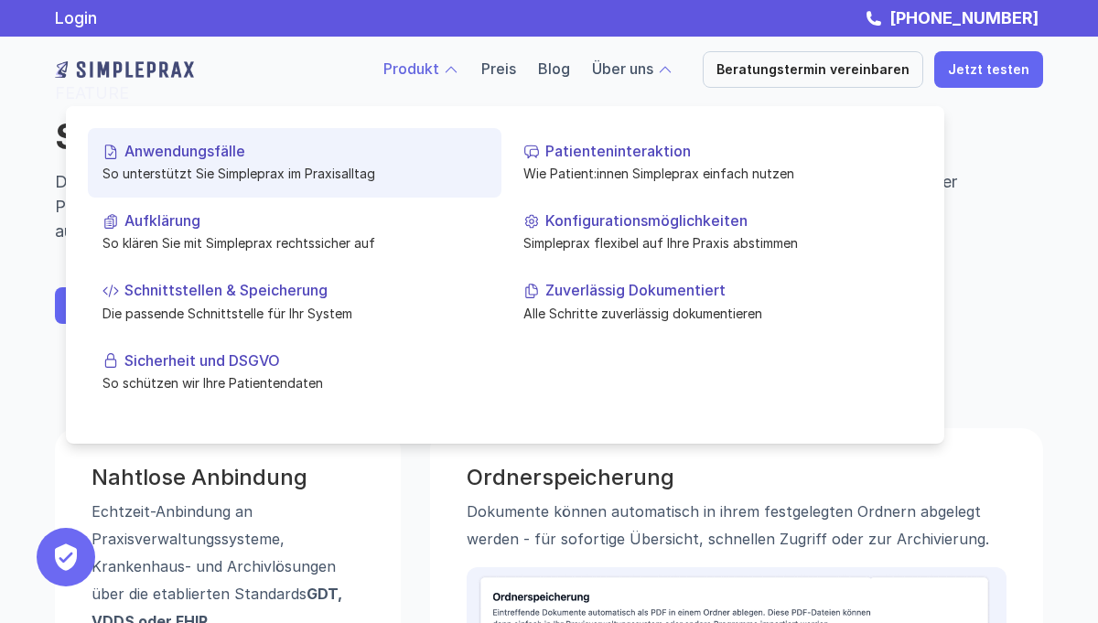
click at [296, 167] on p "So unterstützt Sie Simpleprax im Praxisalltag" at bounding box center [294, 173] width 384 height 19
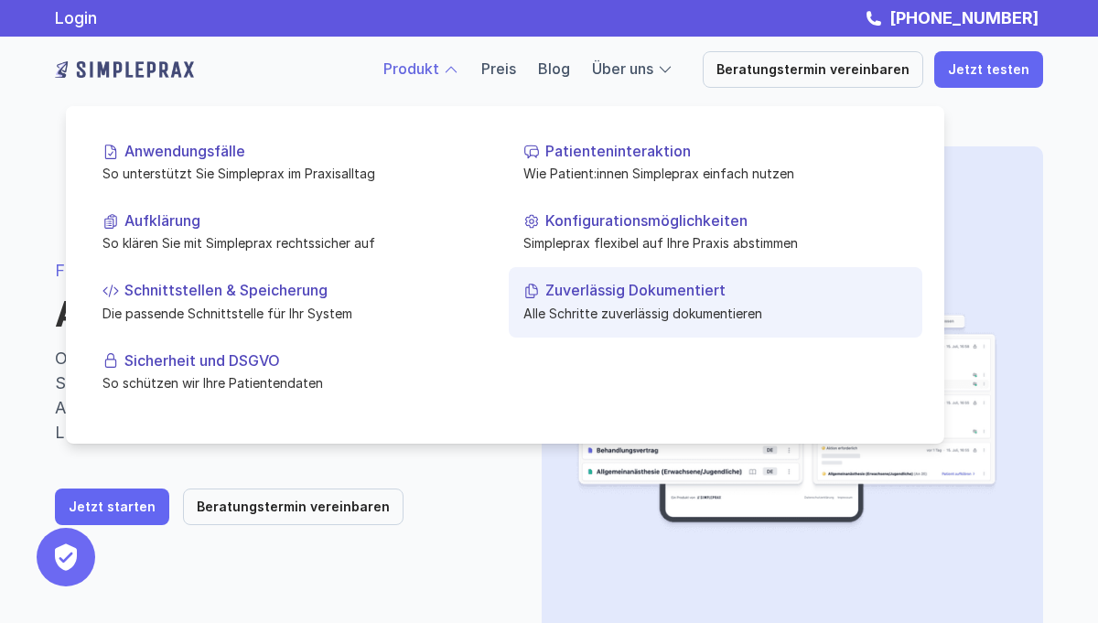
click at [629, 296] on p "Zuverlässig Dokumentiert" at bounding box center [726, 290] width 362 height 17
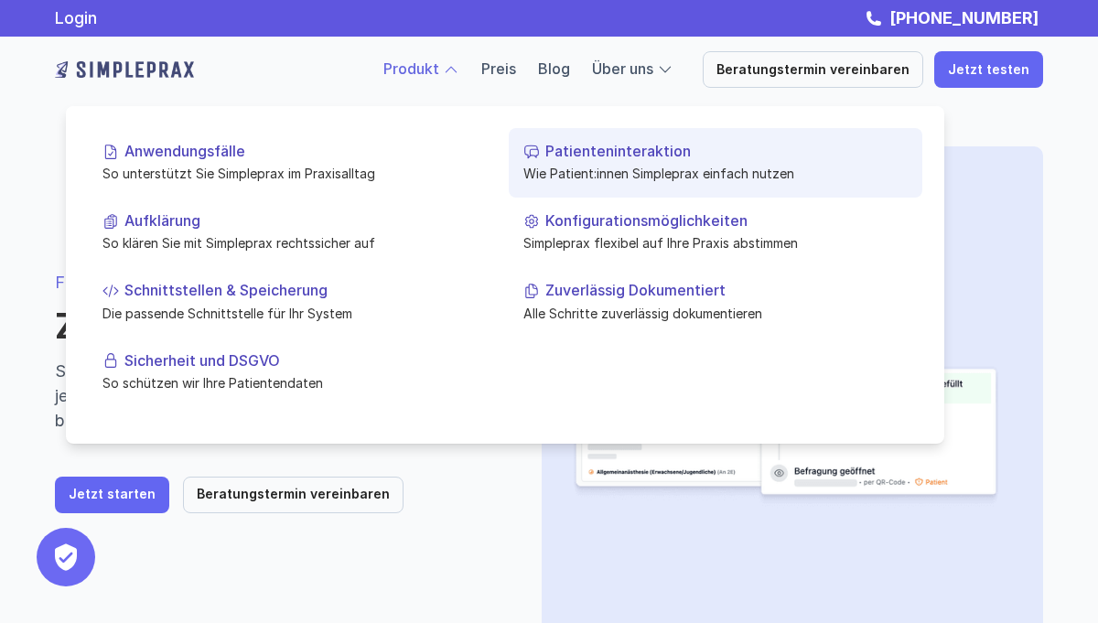
click at [596, 175] on p "Wie Patient:innen Simpleprax einfach nutzen" at bounding box center [715, 173] width 384 height 19
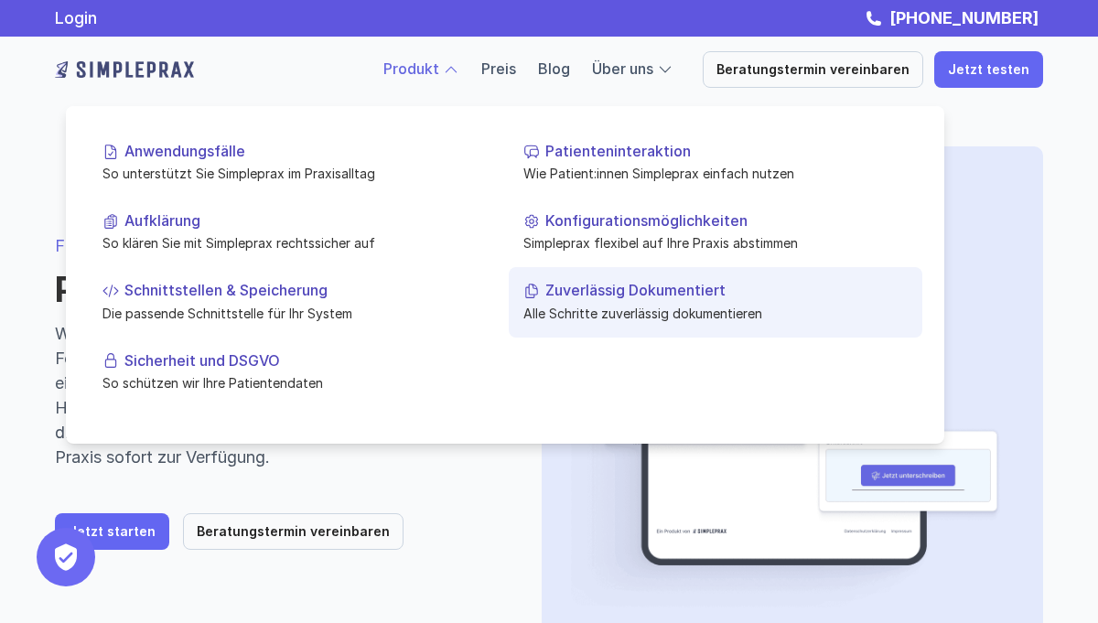
click at [651, 307] on p "Alle Schritte zuverlässig dokumentieren" at bounding box center [715, 312] width 384 height 19
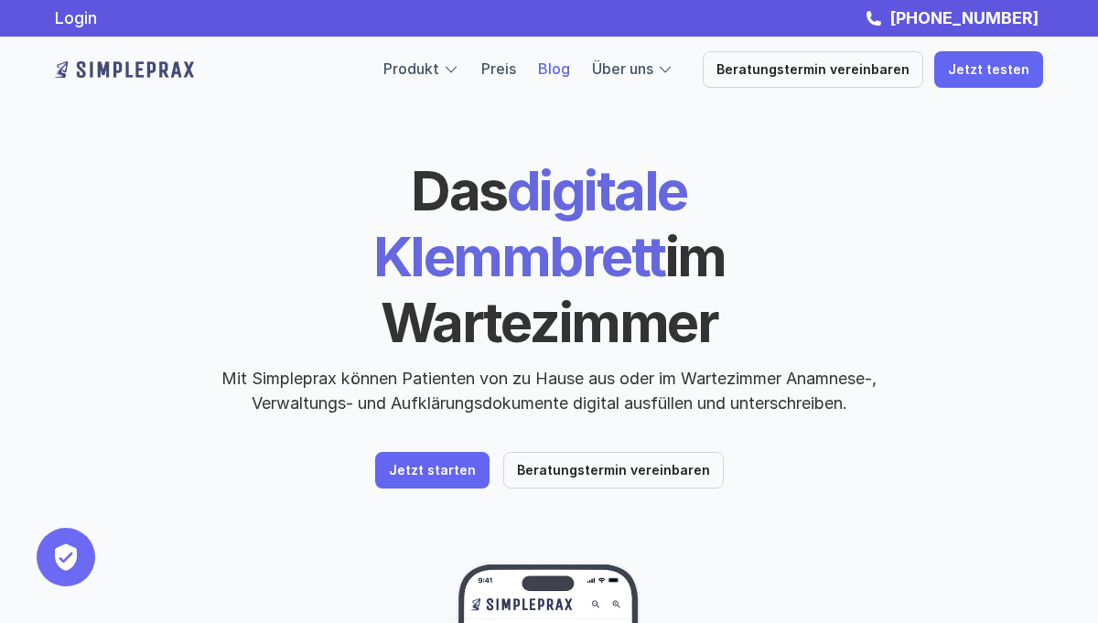
click at [565, 75] on link "Blog" at bounding box center [554, 68] width 32 height 18
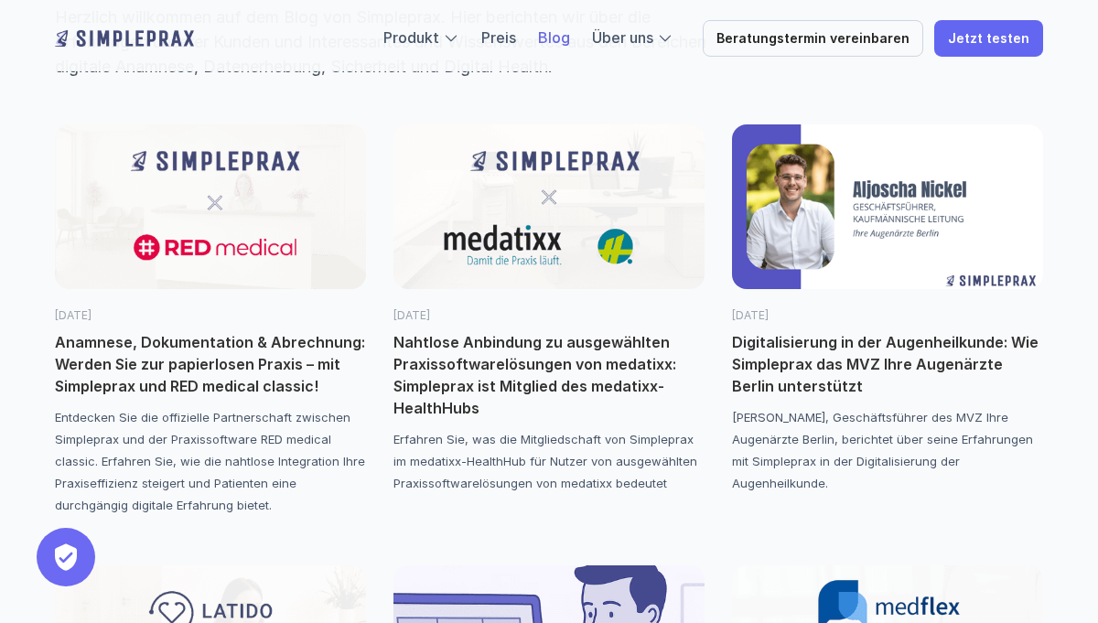
scroll to position [182, 0]
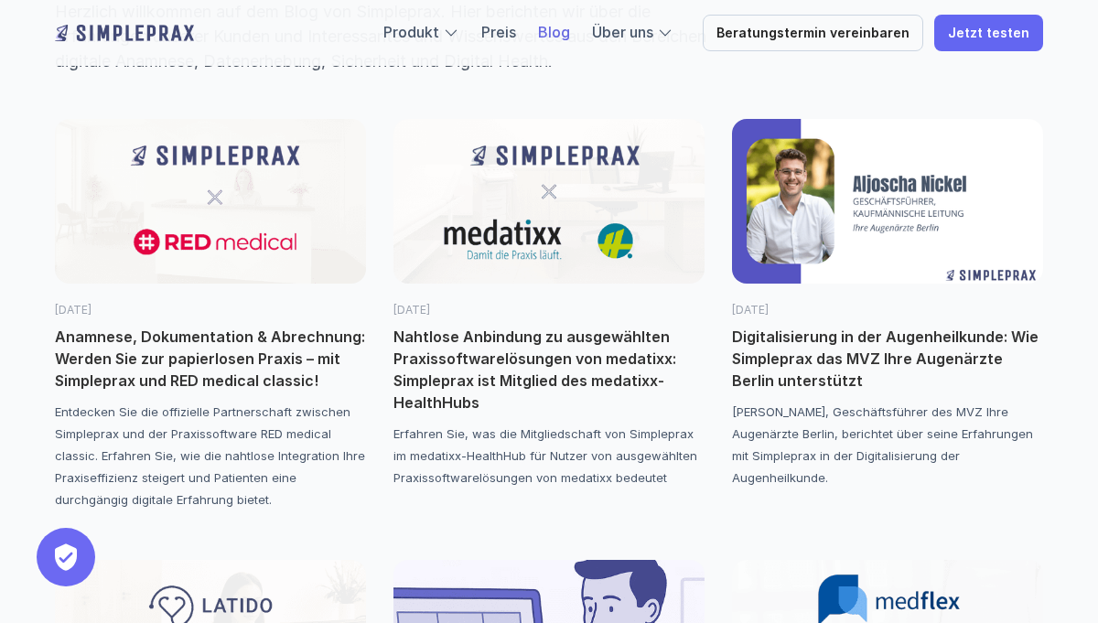
click at [515, 385] on p "Nahtlose Anbindung zu ausgewählten Praxissoftwarelösungen von medatixx: Simplep…" at bounding box center [548, 370] width 311 height 88
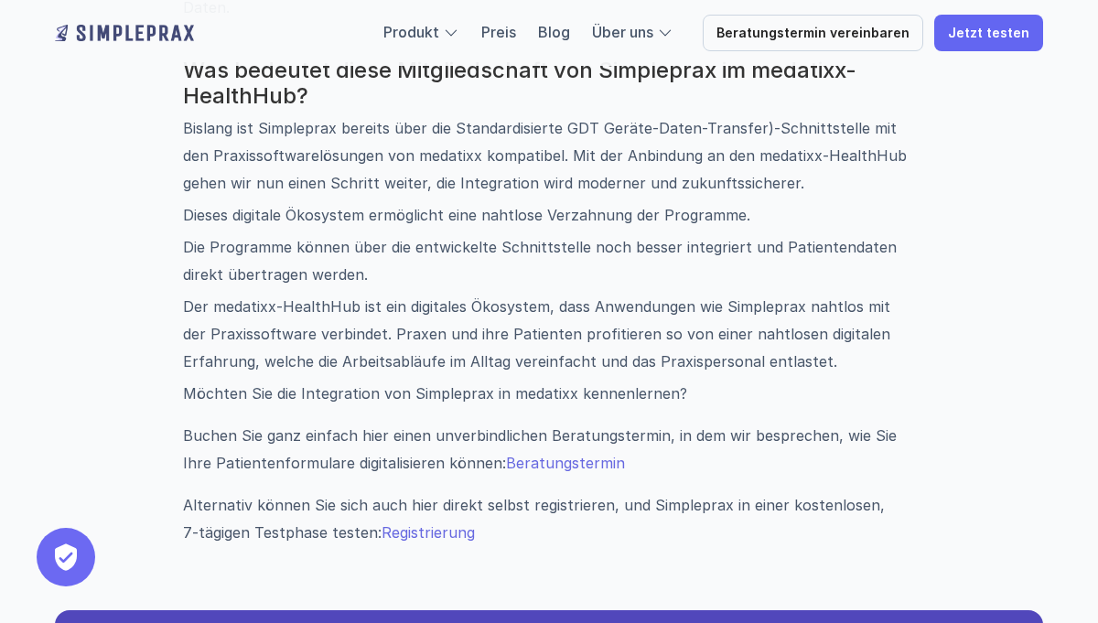
scroll to position [1616, 0]
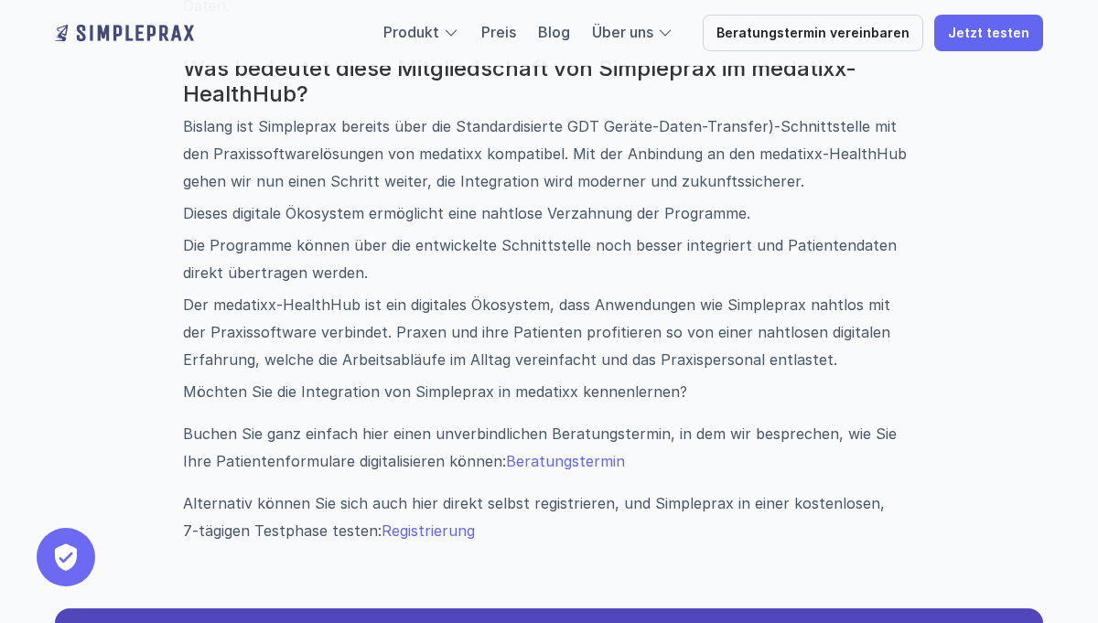
scroll to position [182, 0]
